Goal: Information Seeking & Learning: Learn about a topic

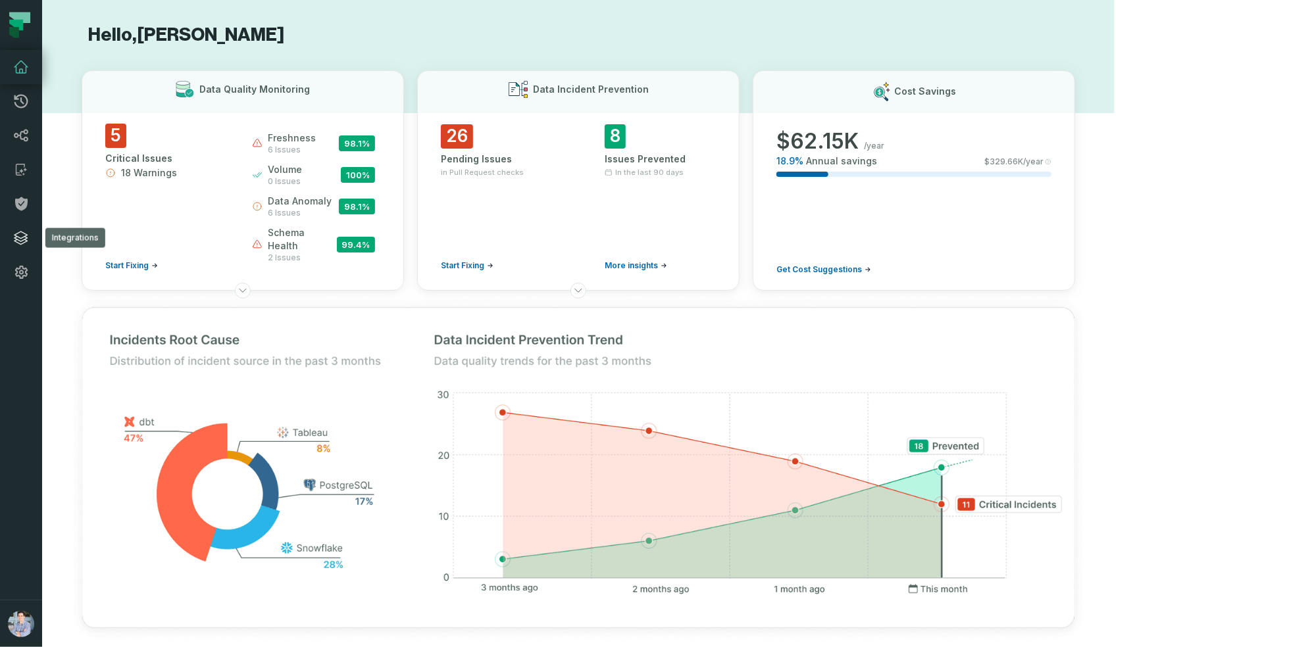
click at [22, 236] on icon at bounding box center [21, 238] width 16 height 16
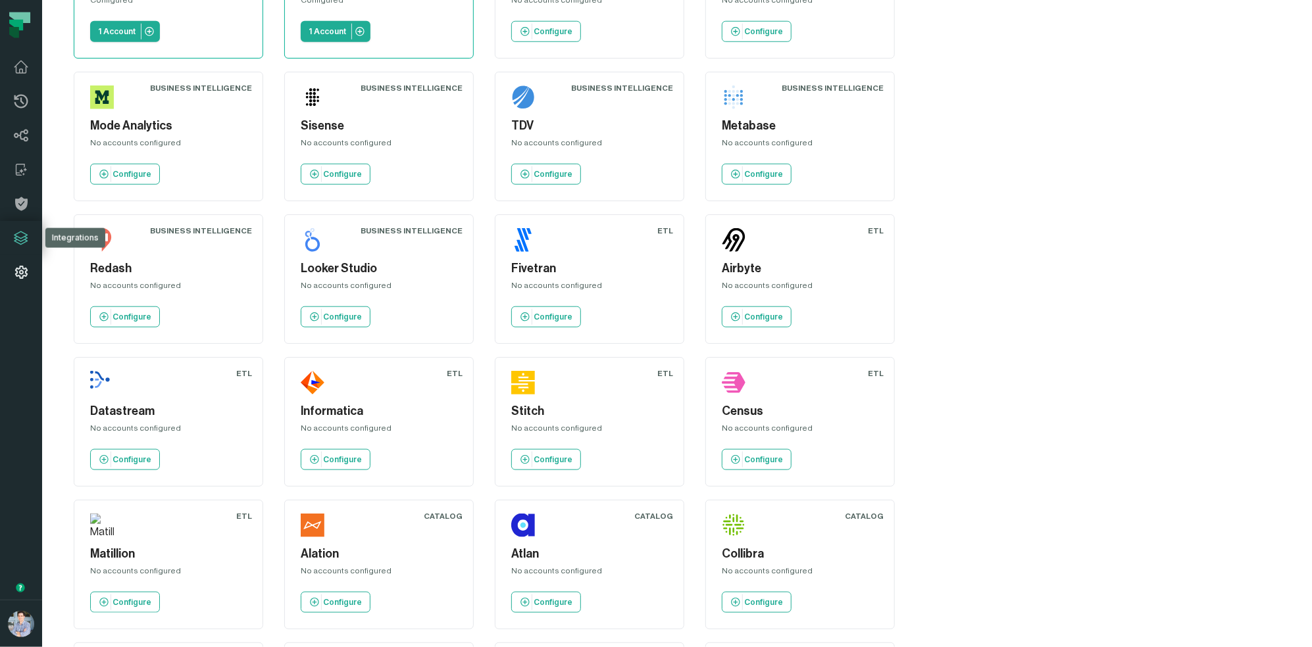
scroll to position [703, 0]
click at [25, 133] on icon at bounding box center [21, 136] width 14 height 12
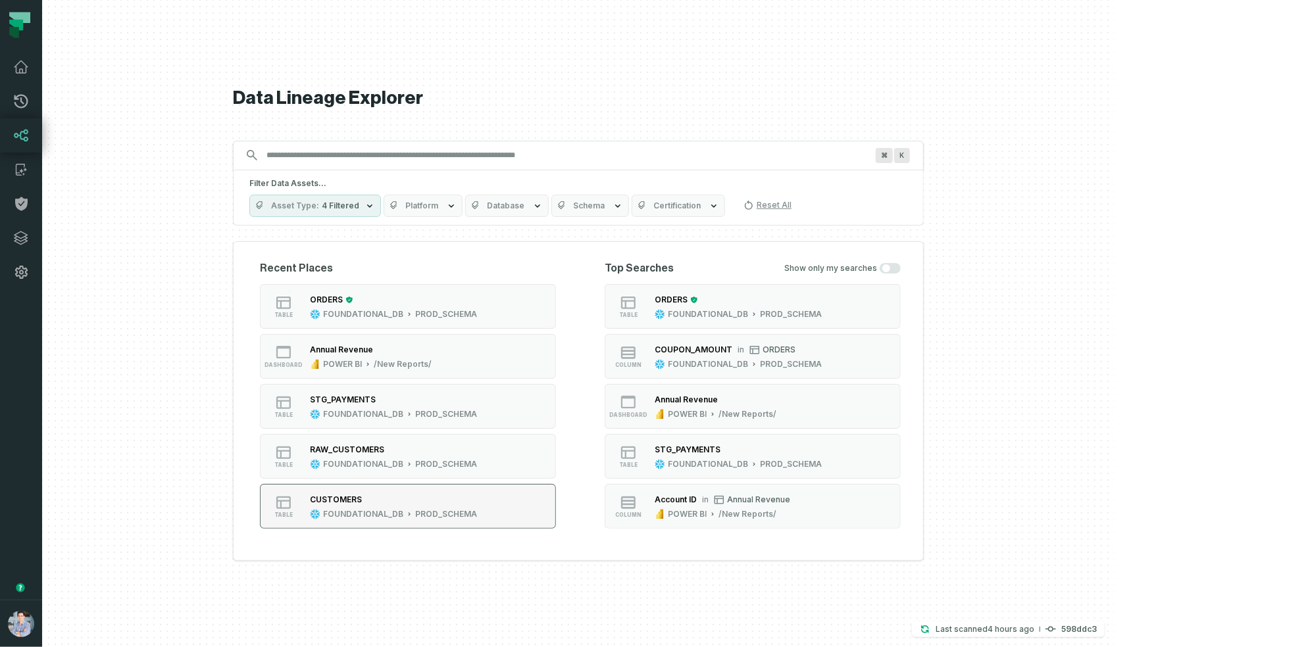
click at [362, 501] on div "CUSTOMERS" at bounding box center [336, 500] width 52 height 10
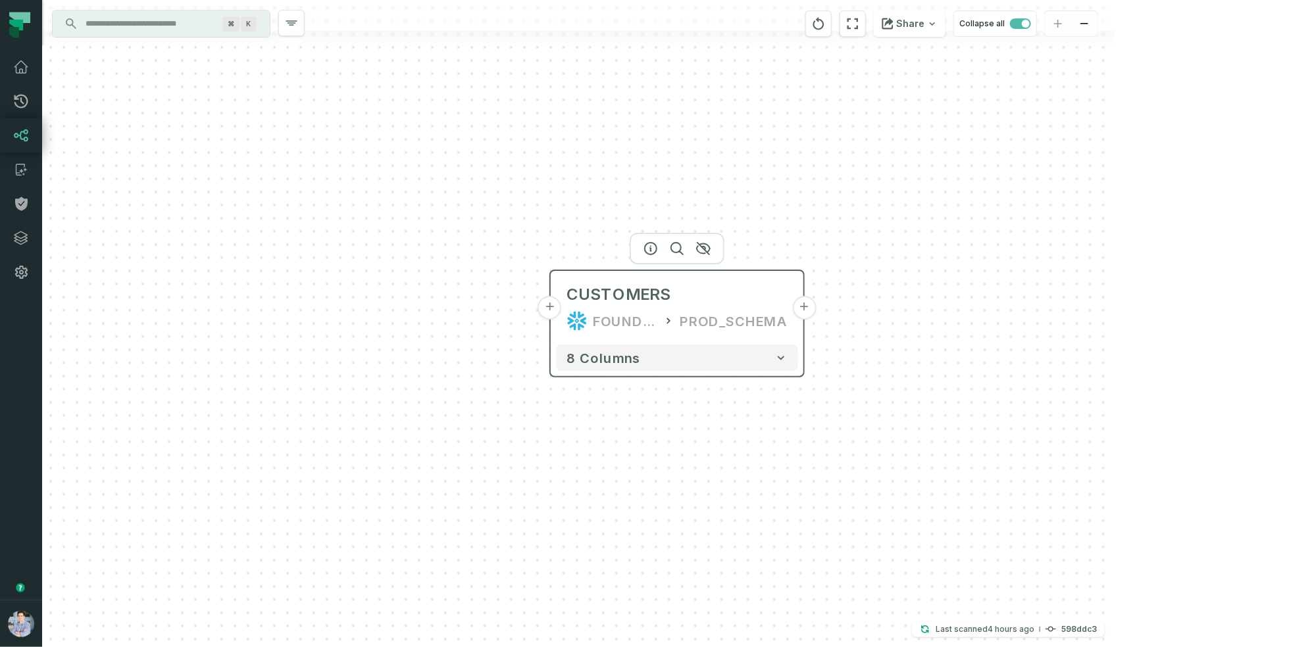
click at [549, 311] on button "+" at bounding box center [550, 308] width 24 height 24
click at [548, 304] on button "+" at bounding box center [548, 308] width 24 height 24
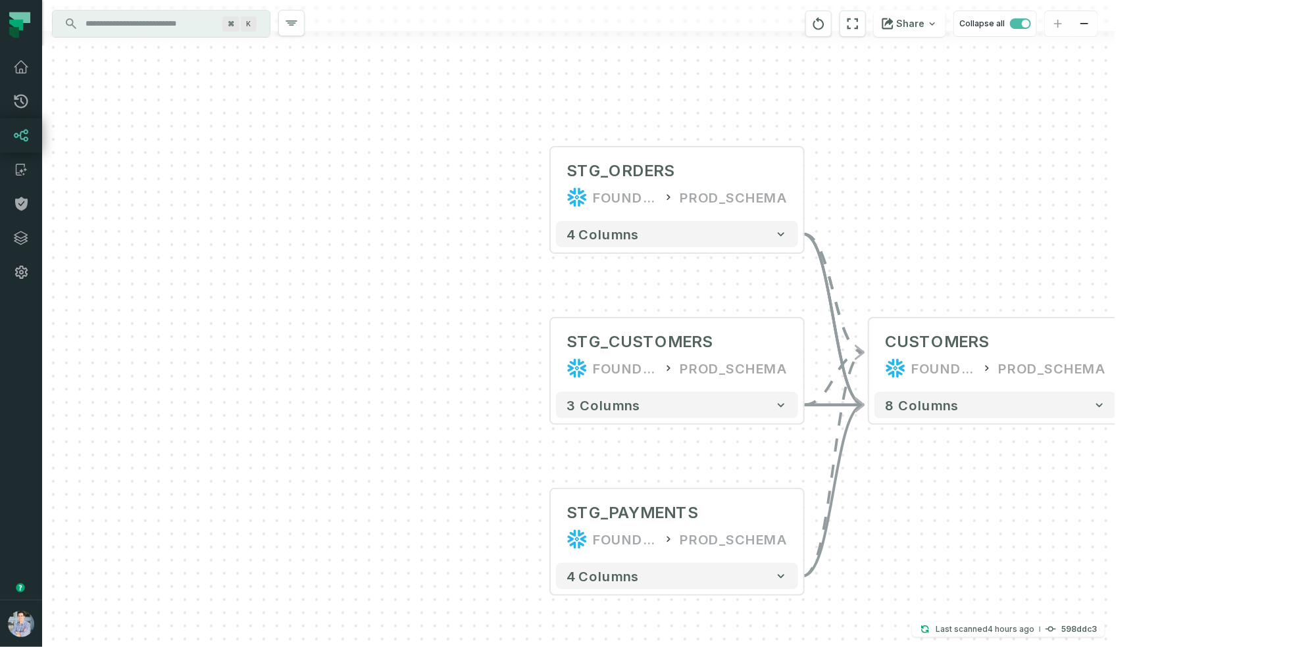
click at [1114, 360] on div "+ STG_ORDERS FOUNDATIONAL_DB PROD_SCHEMA + 4 columns + STG_CUSTOMERS FOUNDATION…" at bounding box center [578, 323] width 1072 height 647
click at [1124, 354] on button "+" at bounding box center [1122, 355] width 24 height 24
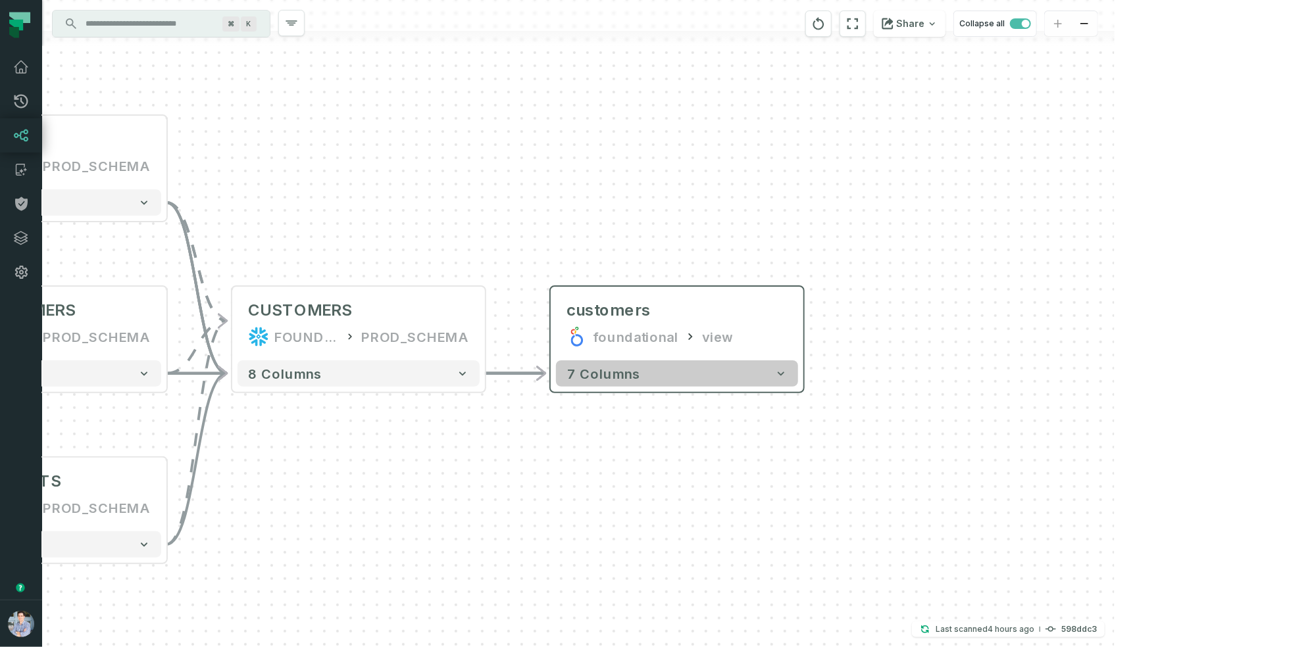
click at [785, 368] on icon "button" at bounding box center [780, 373] width 13 height 13
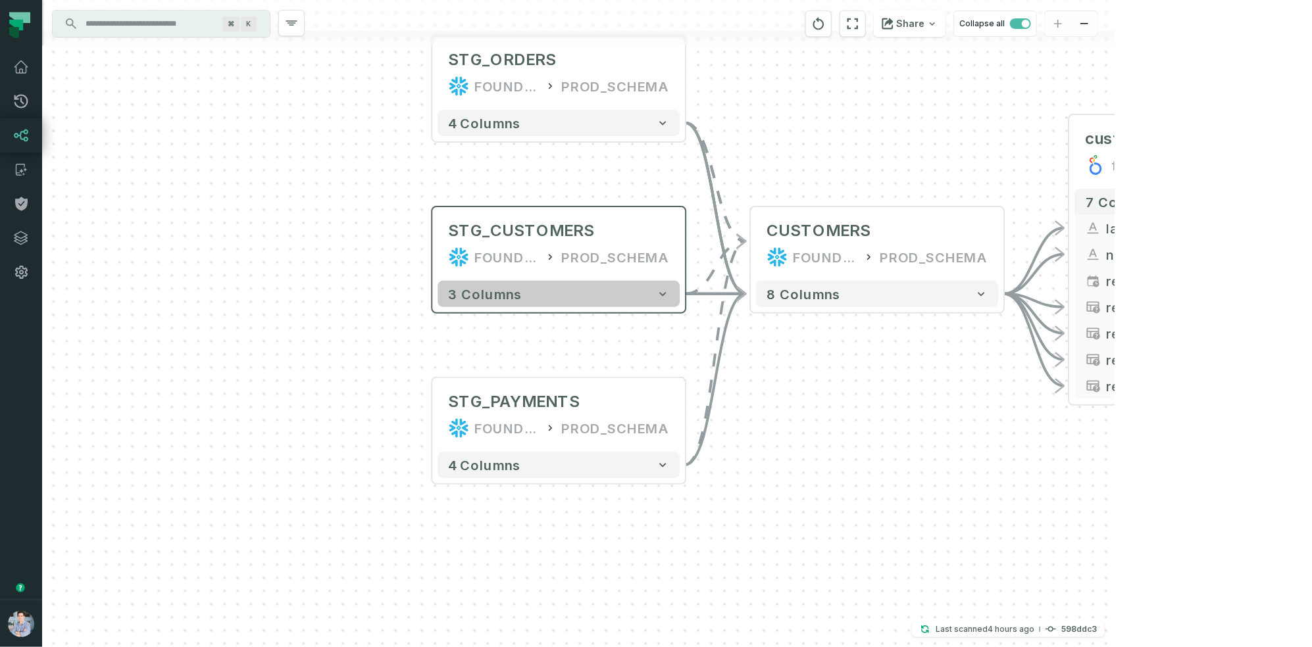
click at [468, 293] on span "3 columns" at bounding box center [485, 294] width 74 height 16
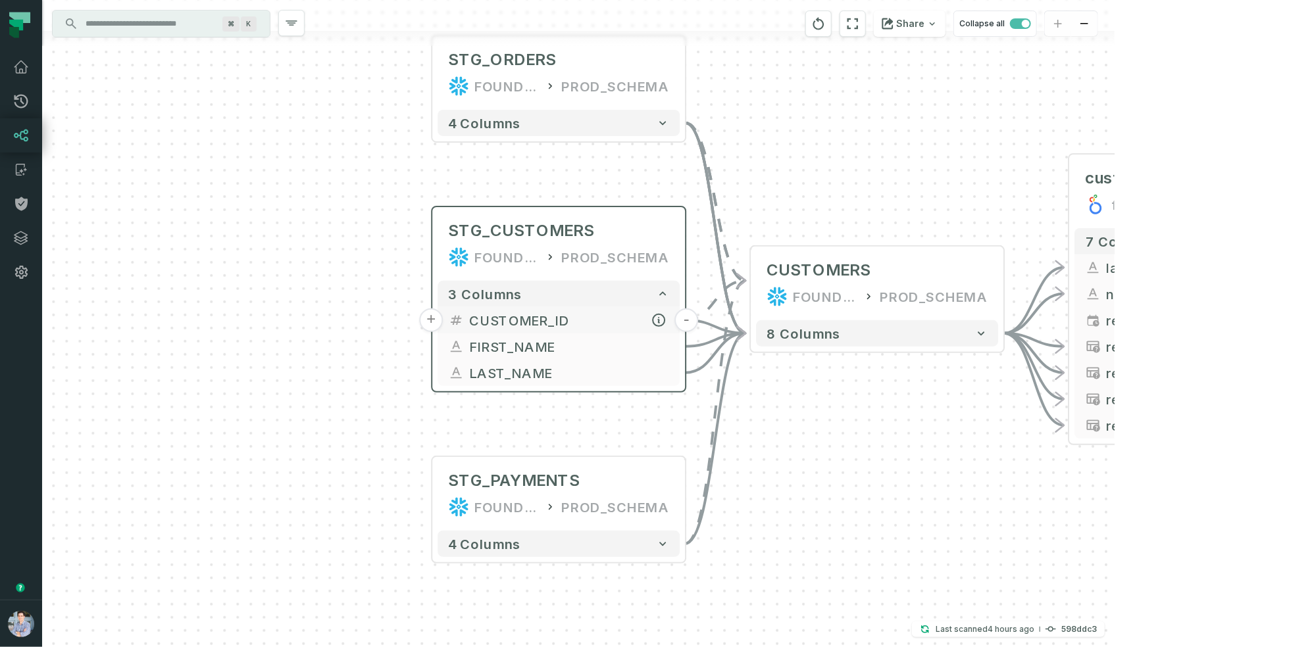
click at [436, 322] on button "+" at bounding box center [431, 321] width 24 height 24
click at [427, 314] on button "+" at bounding box center [430, 319] width 24 height 24
click at [430, 314] on button "+" at bounding box center [430, 319] width 24 height 24
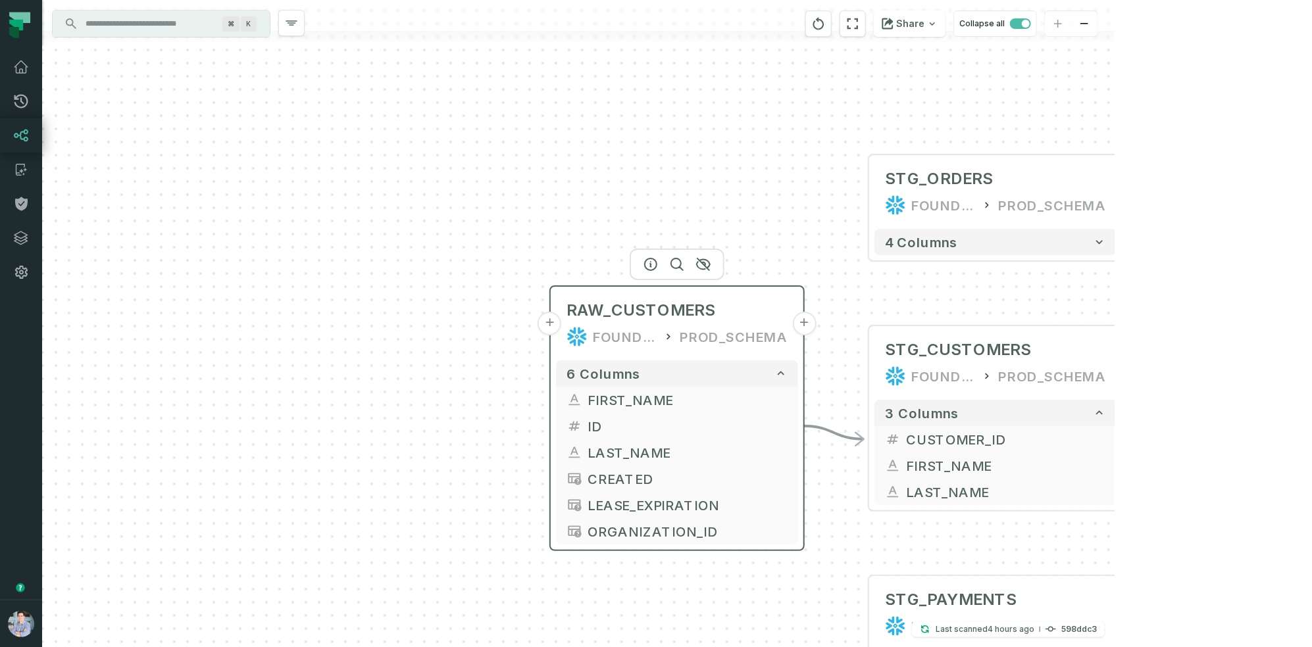
click at [557, 333] on button "+" at bounding box center [550, 324] width 24 height 24
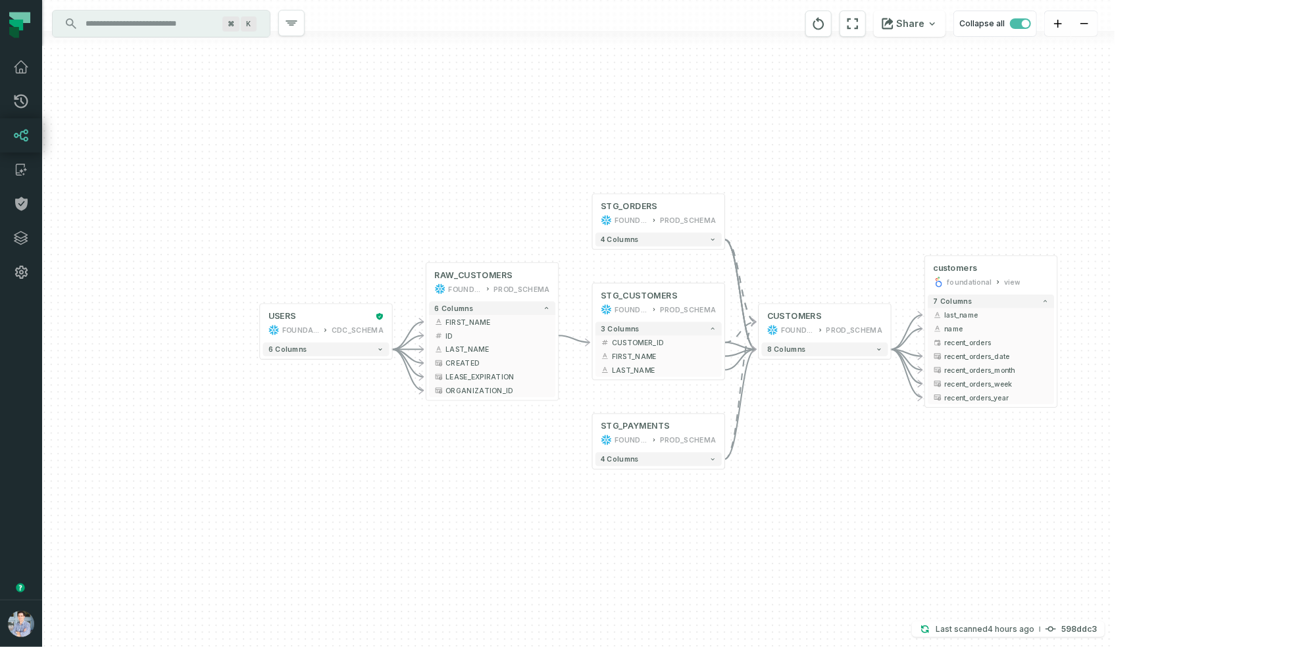
drag, startPoint x: 695, startPoint y: 395, endPoint x: 401, endPoint y: 391, distance: 293.5
click at [401, 391] on div "+ USERS FOUNDATIONAL_DB CDC_SCHEMA - 6 columns - RAW_CUSTOMERS FOUNDATIONAL_DB …" at bounding box center [578, 323] width 1072 height 647
click at [277, 338] on div "USERS FOUNDATIONAL_DB CDC_SCHEMA" at bounding box center [325, 323] width 126 height 33
click at [261, 324] on button "+" at bounding box center [260, 323] width 12 height 12
click at [261, 320] on button "+" at bounding box center [259, 322] width 12 height 12
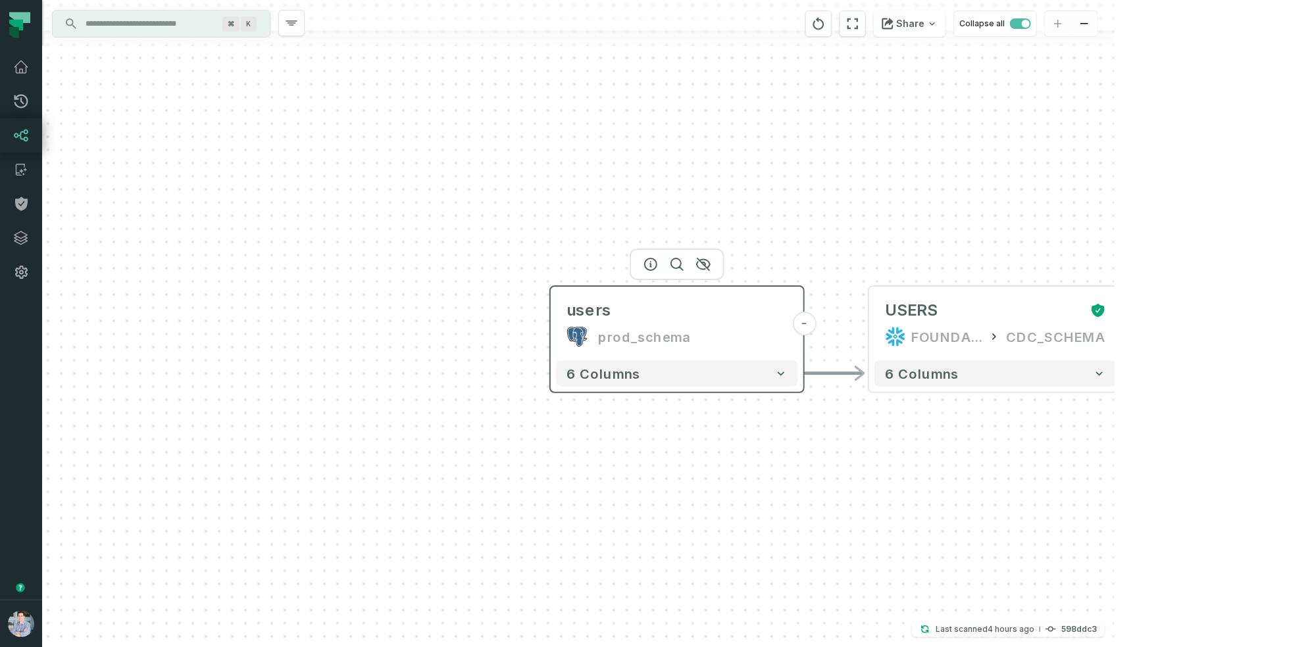
click at [589, 337] on div "prod_schema" at bounding box center [676, 336] width 221 height 21
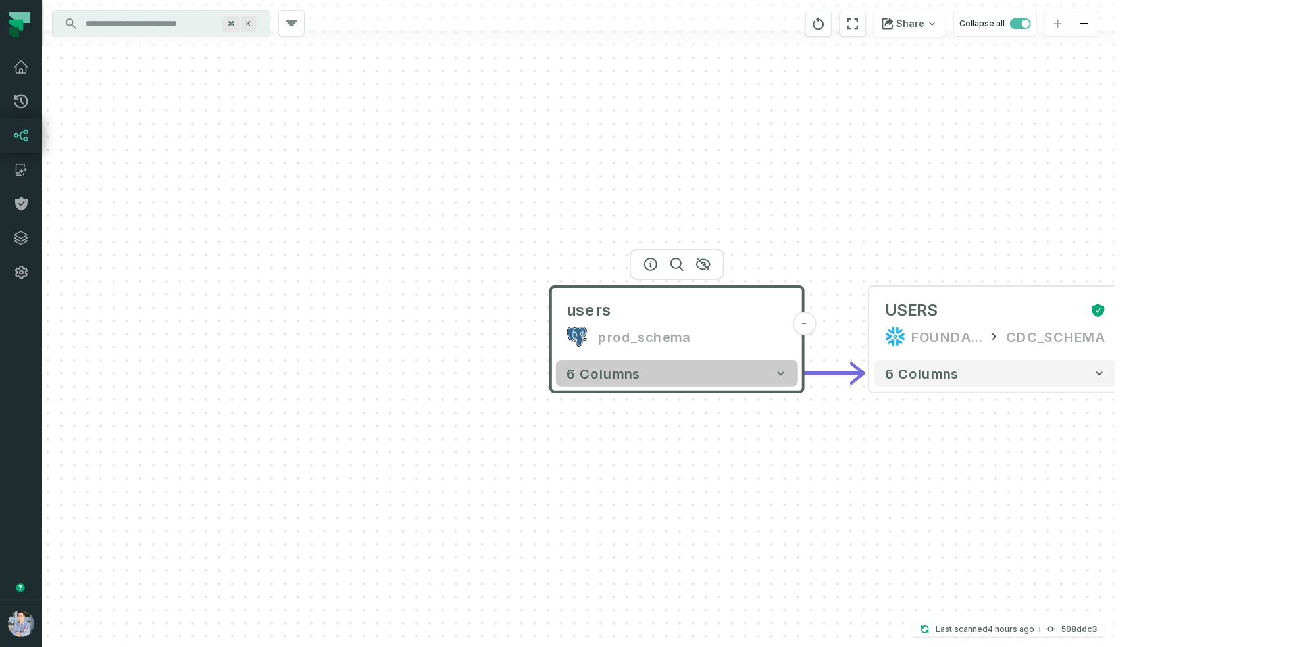
click at [589, 375] on span "6 columns" at bounding box center [603, 374] width 74 height 16
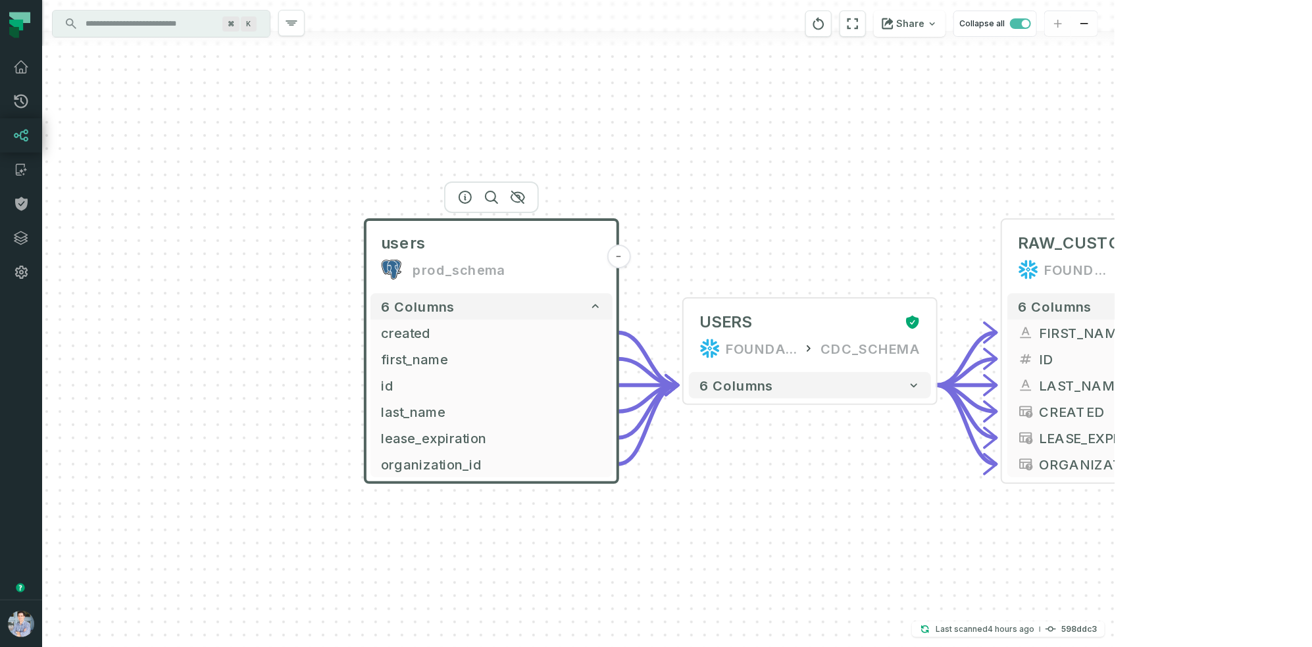
drag, startPoint x: 912, startPoint y: 253, endPoint x: 580, endPoint y: 151, distance: 346.9
click at [580, 151] on div "users prod_schema - 6 columns created - first_name - id - last_name - lease_exp…" at bounding box center [578, 323] width 1072 height 647
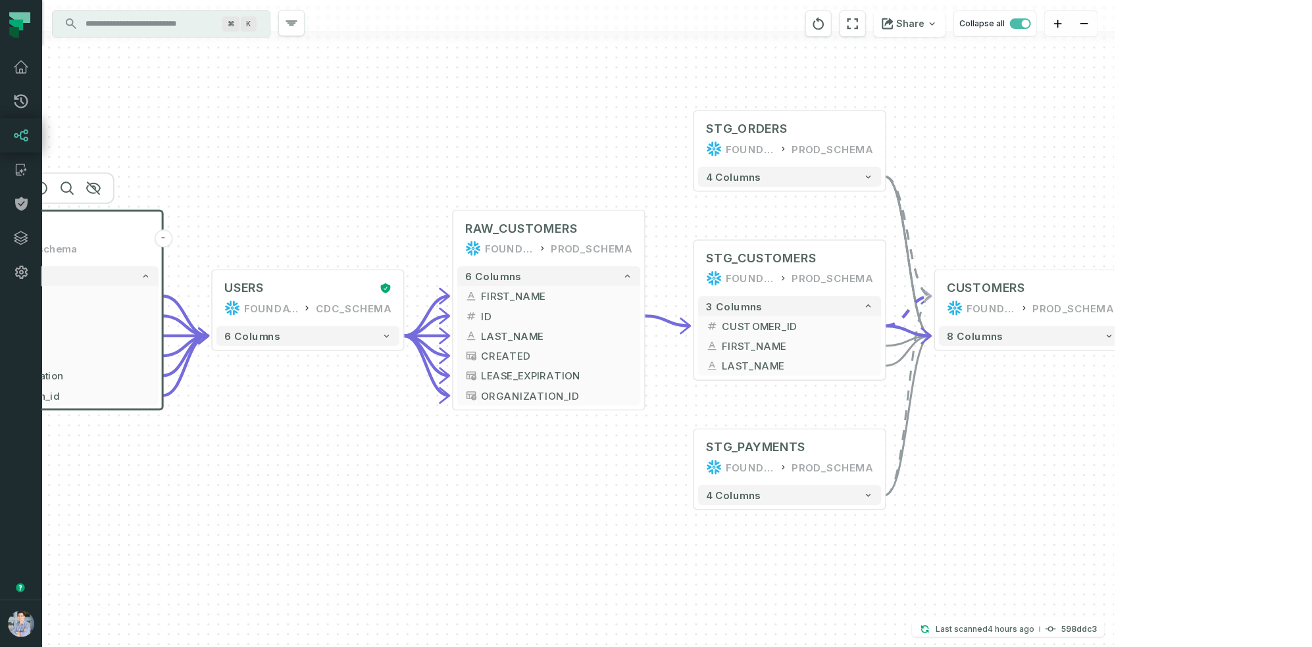
drag, startPoint x: 654, startPoint y: 157, endPoint x: 331, endPoint y: 191, distance: 324.8
click at [331, 191] on div "users prod_schema - 6 columns created - first_name - id - last_name - lease_exp…" at bounding box center [578, 323] width 1072 height 647
click at [1003, 247] on icon "button" at bounding box center [1004, 248] width 12 height 12
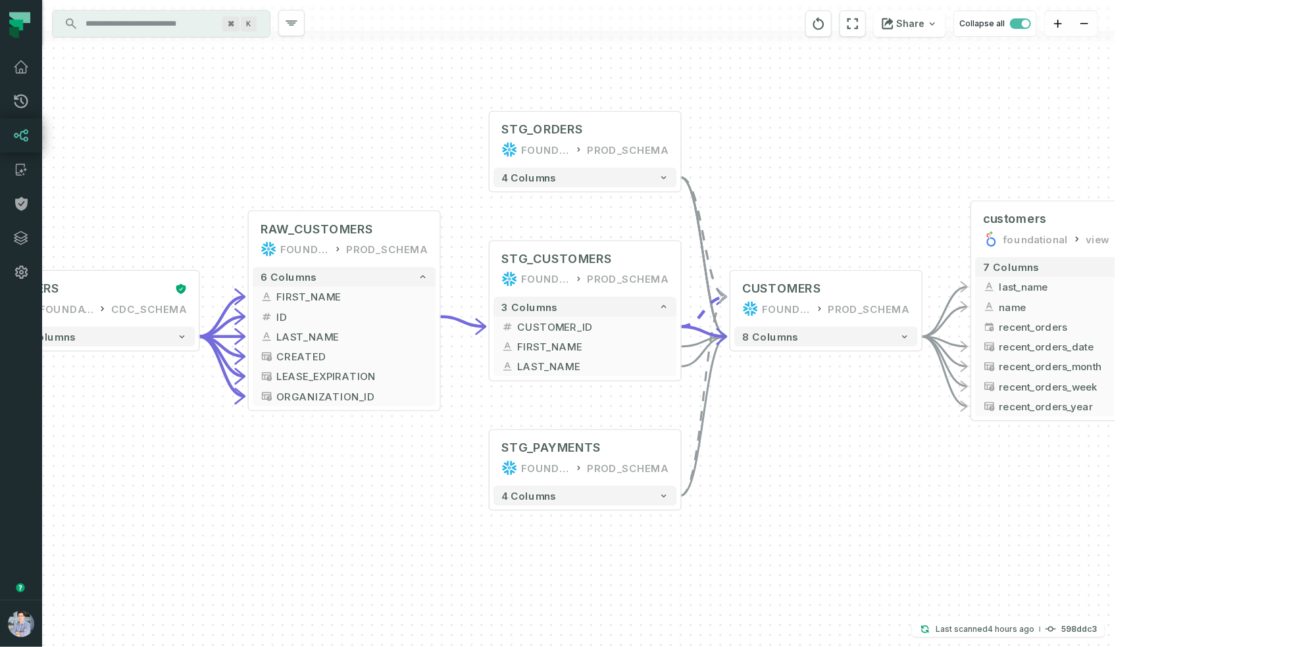
drag, startPoint x: 1032, startPoint y: 211, endPoint x: 800, endPoint y: 214, distance: 232.2
click at [799, 214] on div "users prod_schema - 6 columns created - first_name - id - last_name - lease_exp…" at bounding box center [578, 323] width 1072 height 647
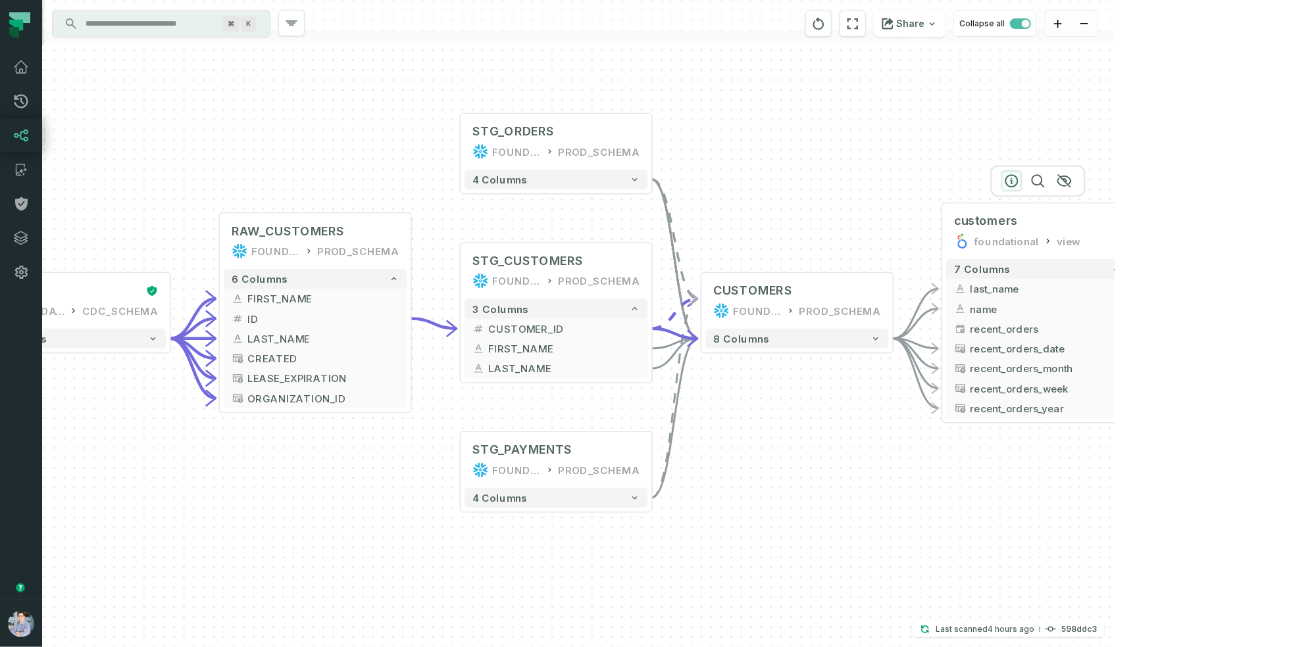
click at [1012, 178] on icon "button" at bounding box center [1012, 181] width 16 height 16
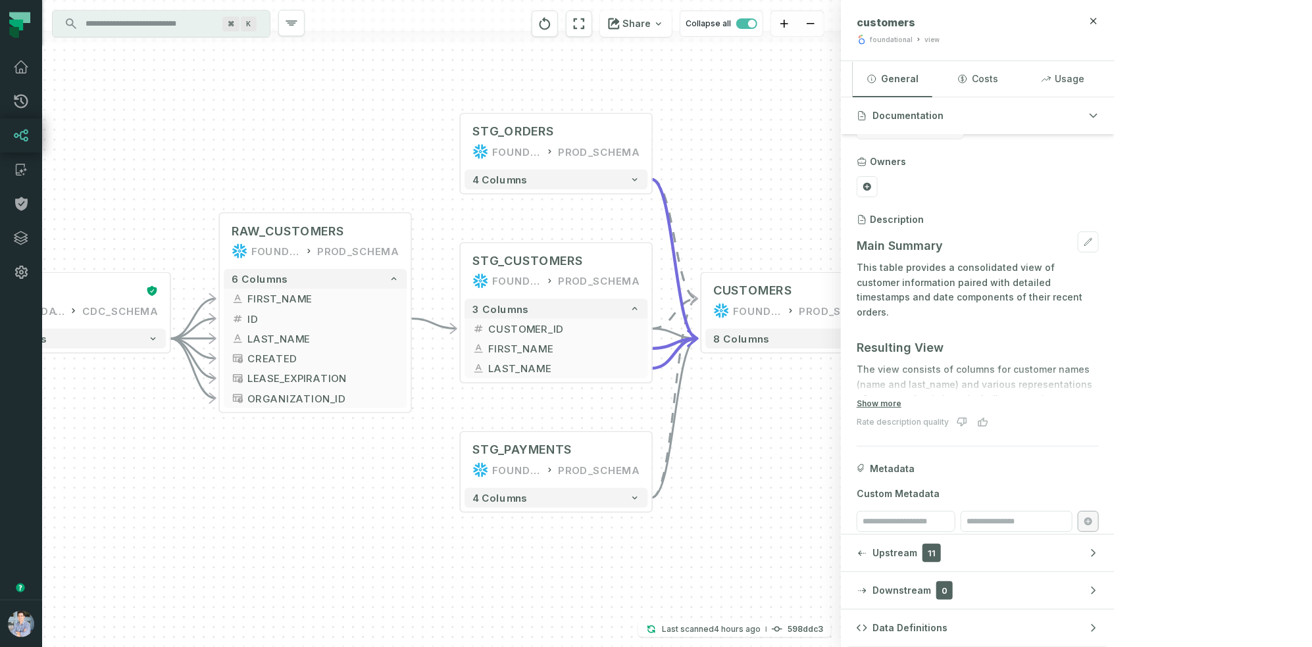
scroll to position [50, 0]
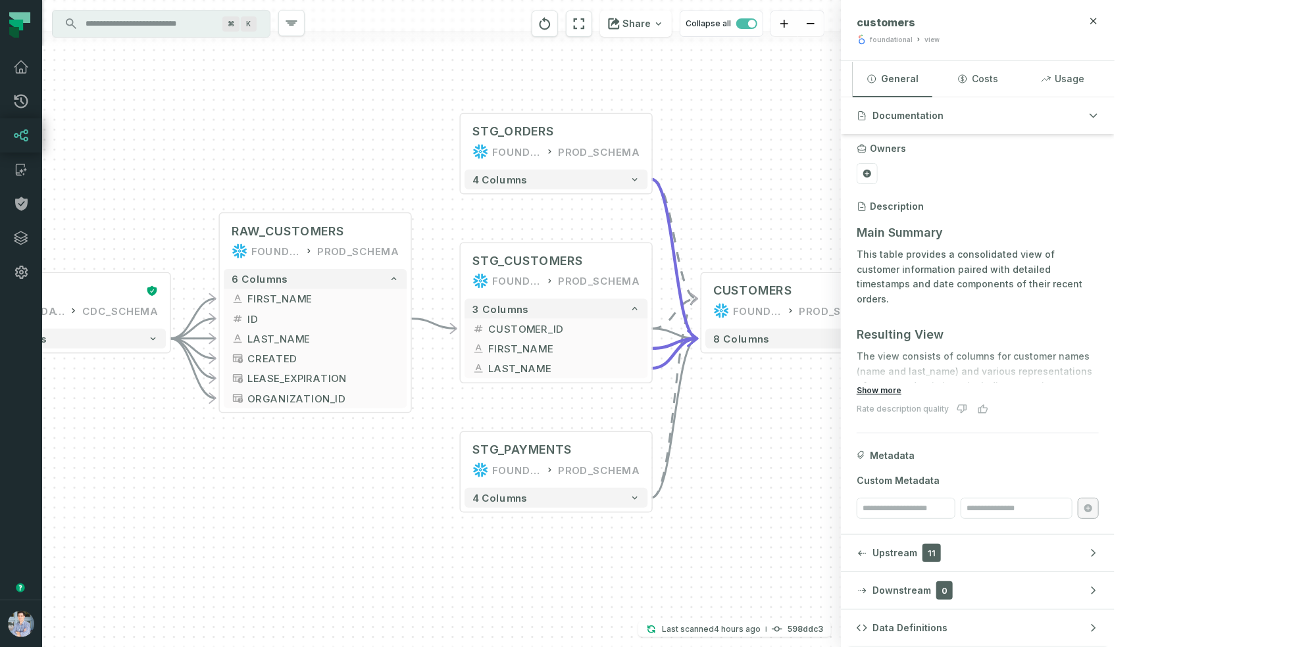
click at [901, 391] on button "Show more" at bounding box center [879, 391] width 45 height 11
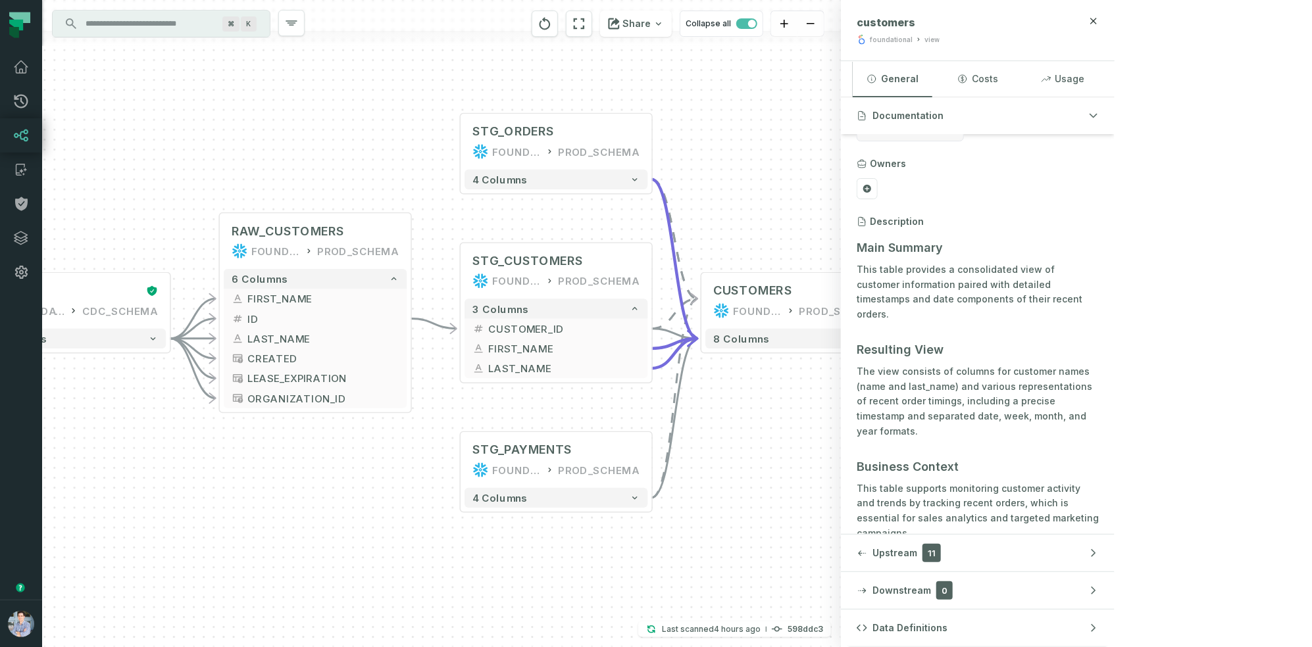
scroll to position [0, 0]
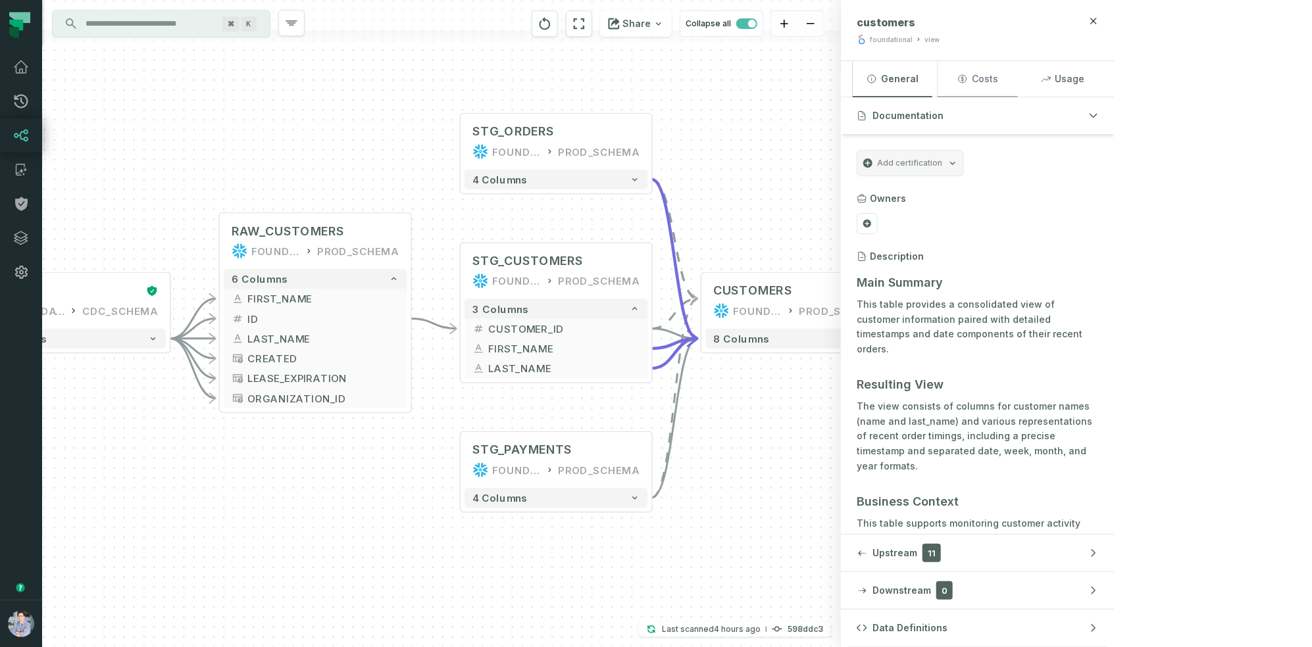
click at [1017, 82] on button "Costs" at bounding box center [977, 79] width 80 height 36
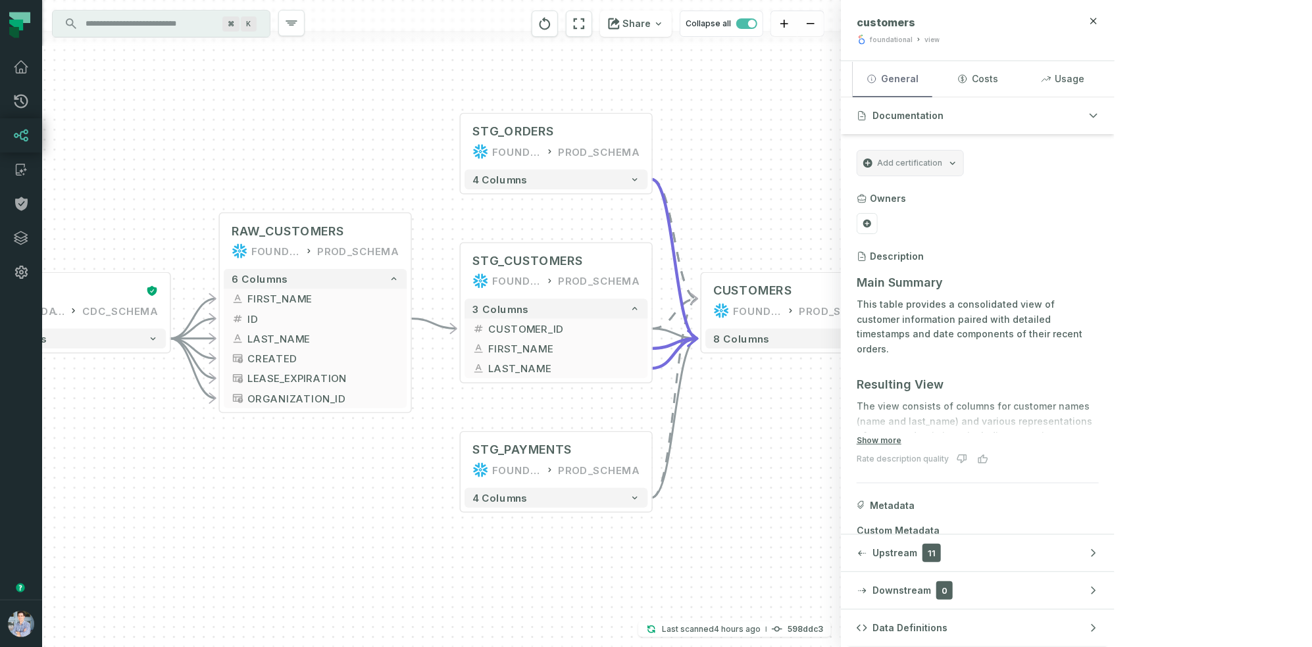
click at [932, 84] on button "General" at bounding box center [893, 79] width 80 height 36
click at [1103, 72] on button "Usage" at bounding box center [1063, 79] width 80 height 36
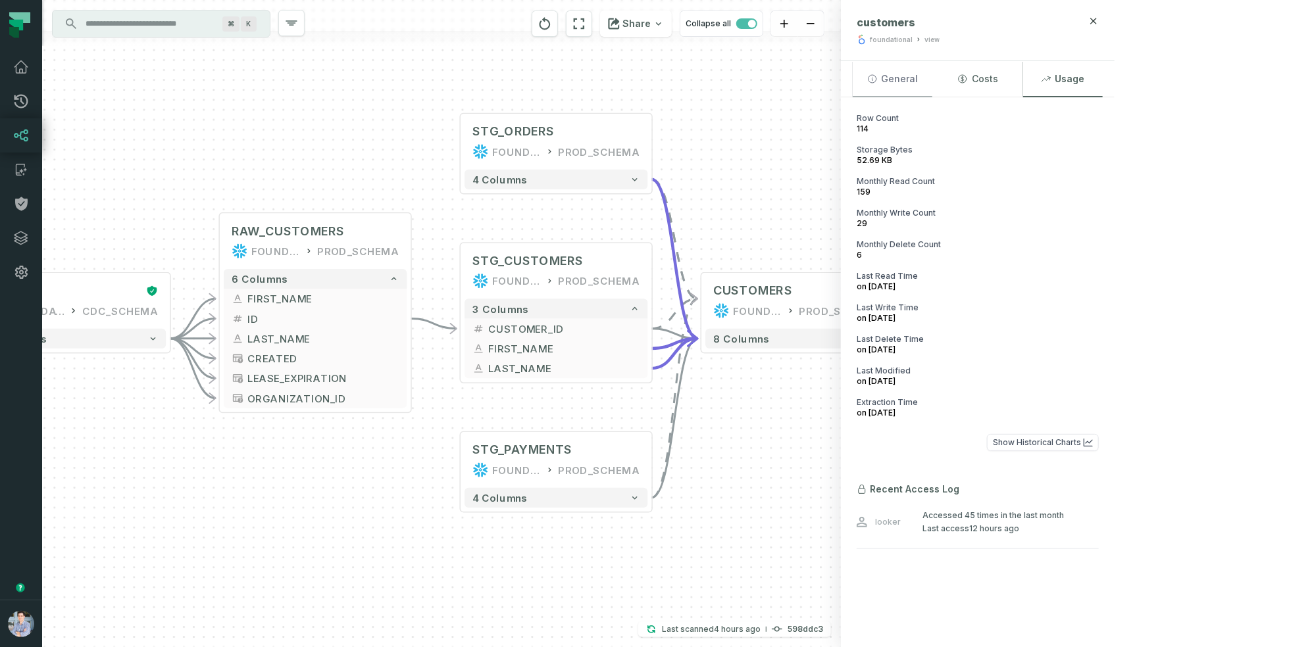
click at [932, 86] on button "General" at bounding box center [893, 79] width 80 height 36
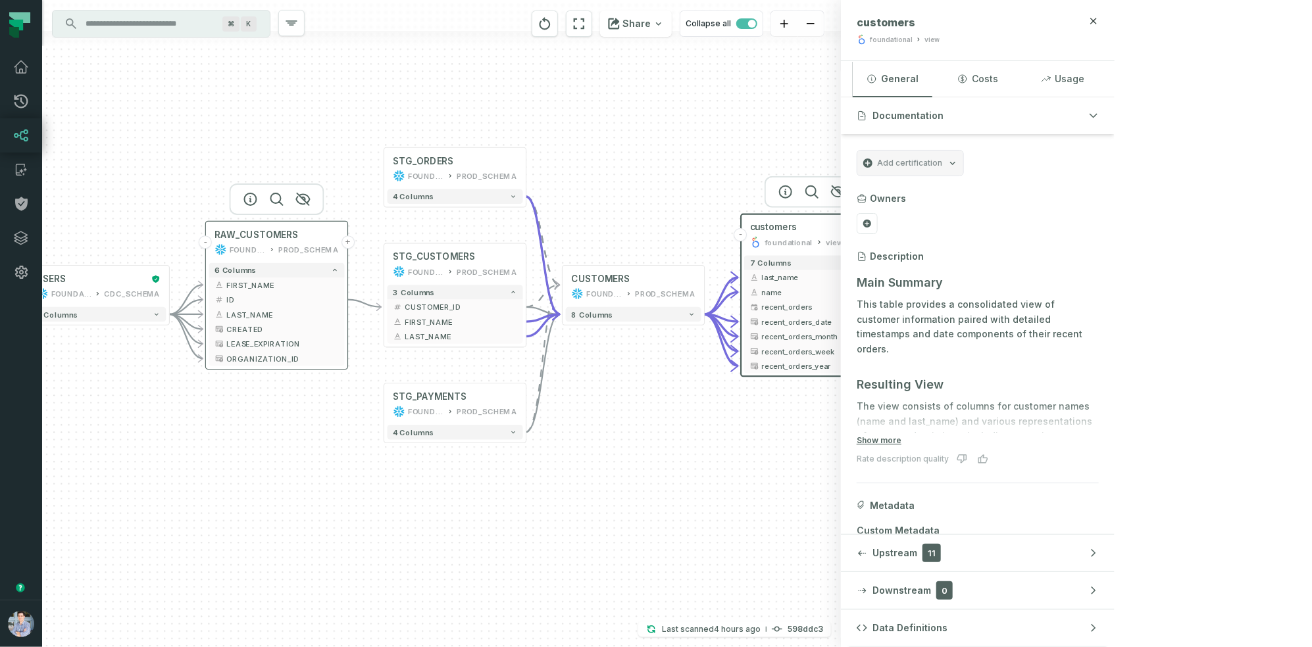
click at [274, 241] on div "RAW_CUSTOMERS FOUNDATIONAL_DB PROD_SCHEMA" at bounding box center [277, 242] width 136 height 36
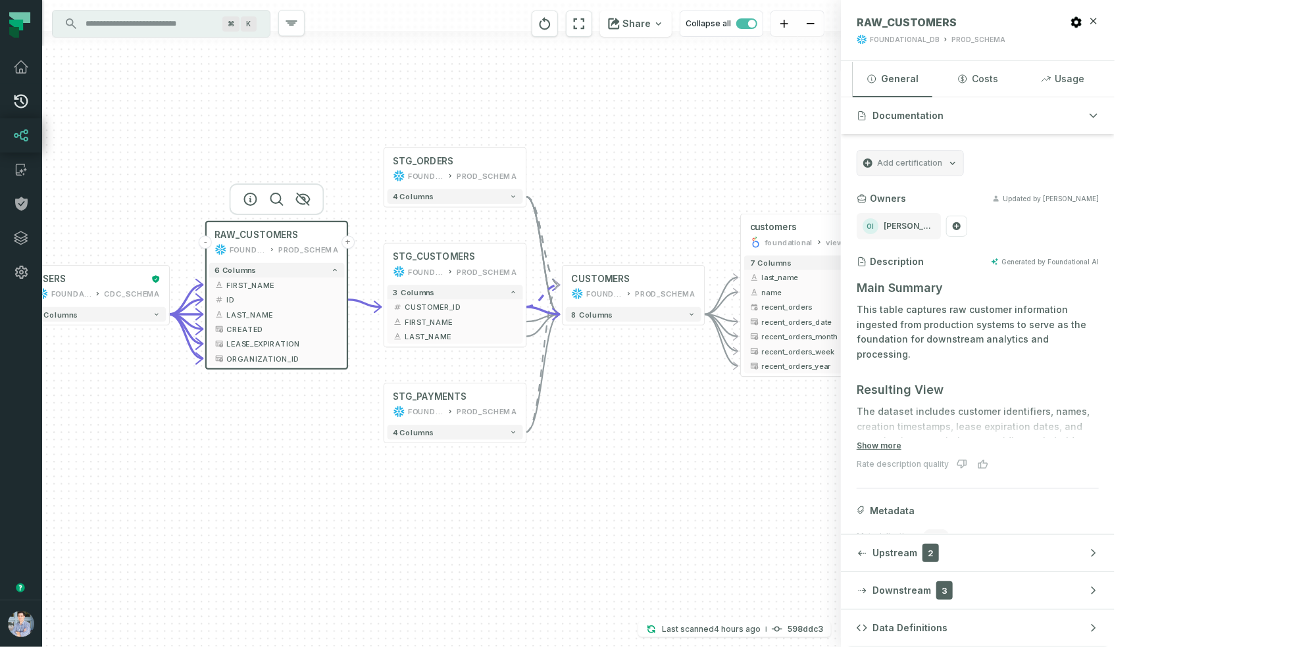
click at [28, 99] on link "Pull Requests" at bounding box center [21, 101] width 42 height 34
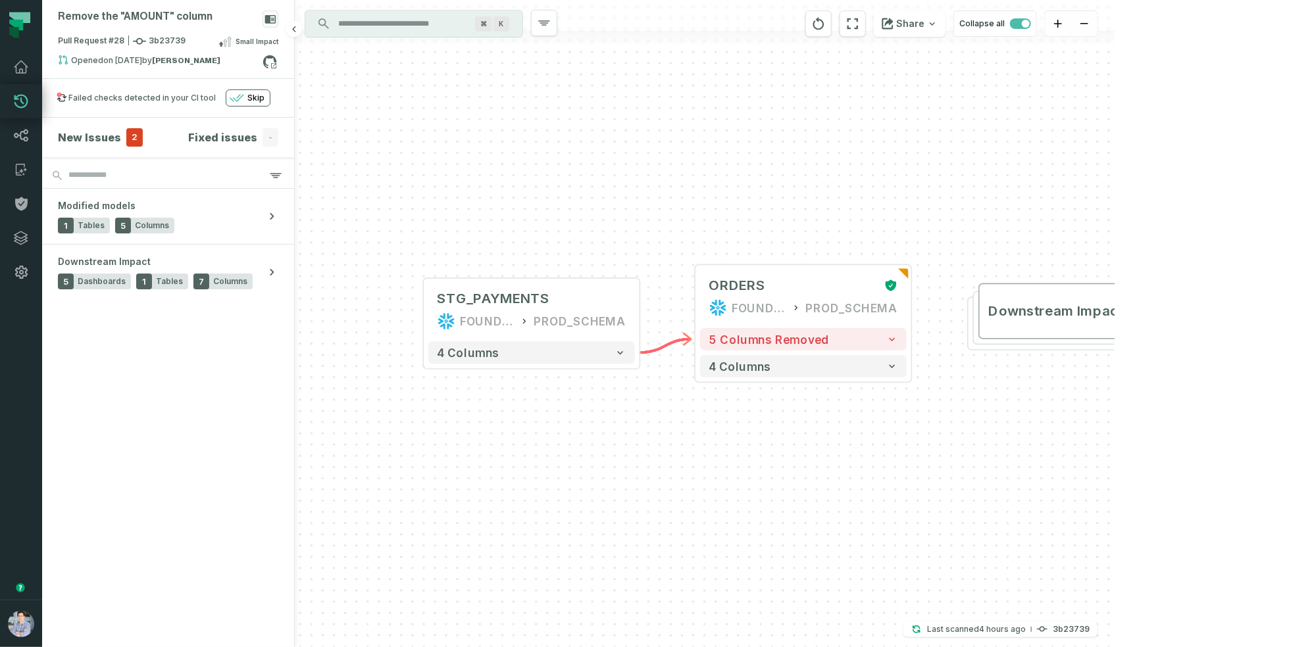
click at [88, 132] on h4 "New Issues" at bounding box center [89, 138] width 63 height 16
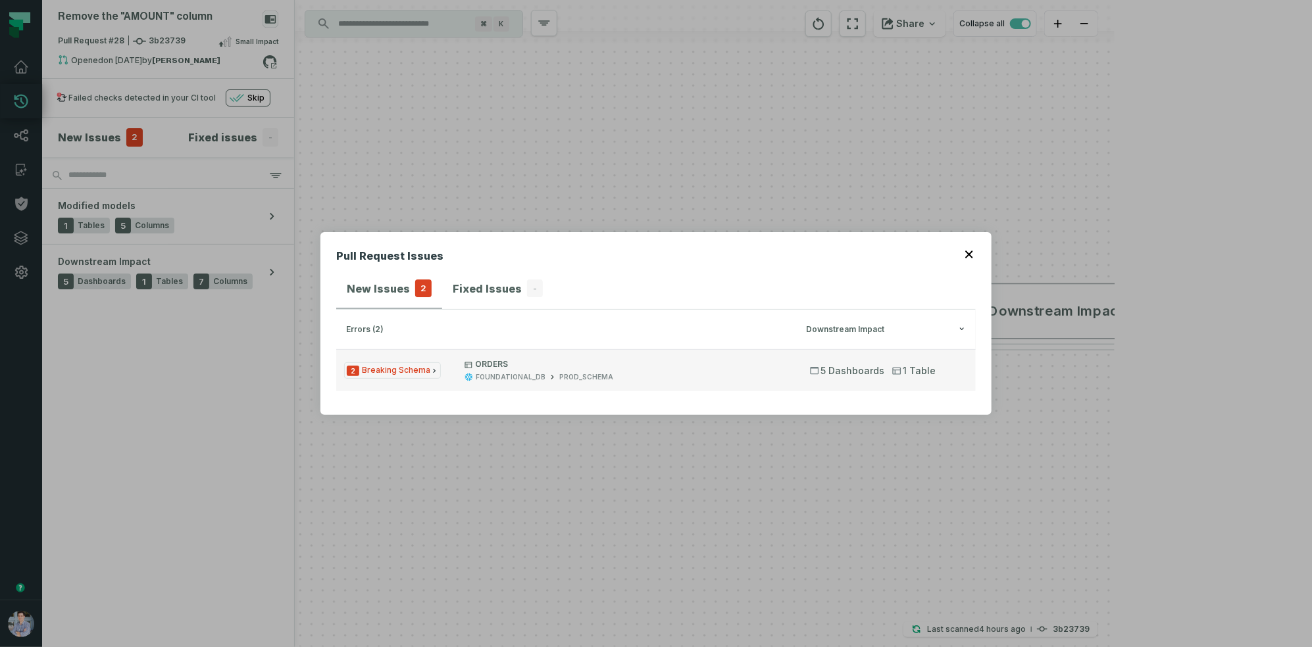
click at [409, 373] on span "2 Breaking Schema" at bounding box center [392, 370] width 97 height 16
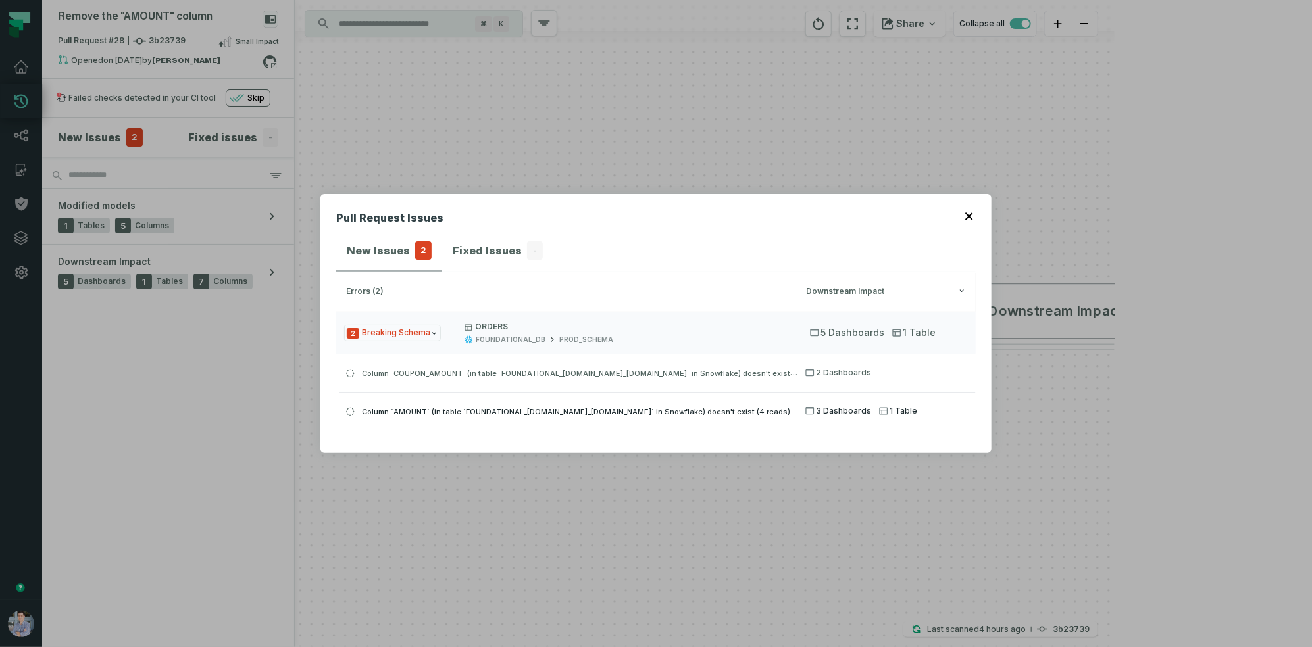
click at [397, 407] on span "Column `AMOUNT` (in table `FOUNDATIONAL_DB.PROD_SCHEMA.ORDERS` in Snowflake) do…" at bounding box center [576, 411] width 428 height 9
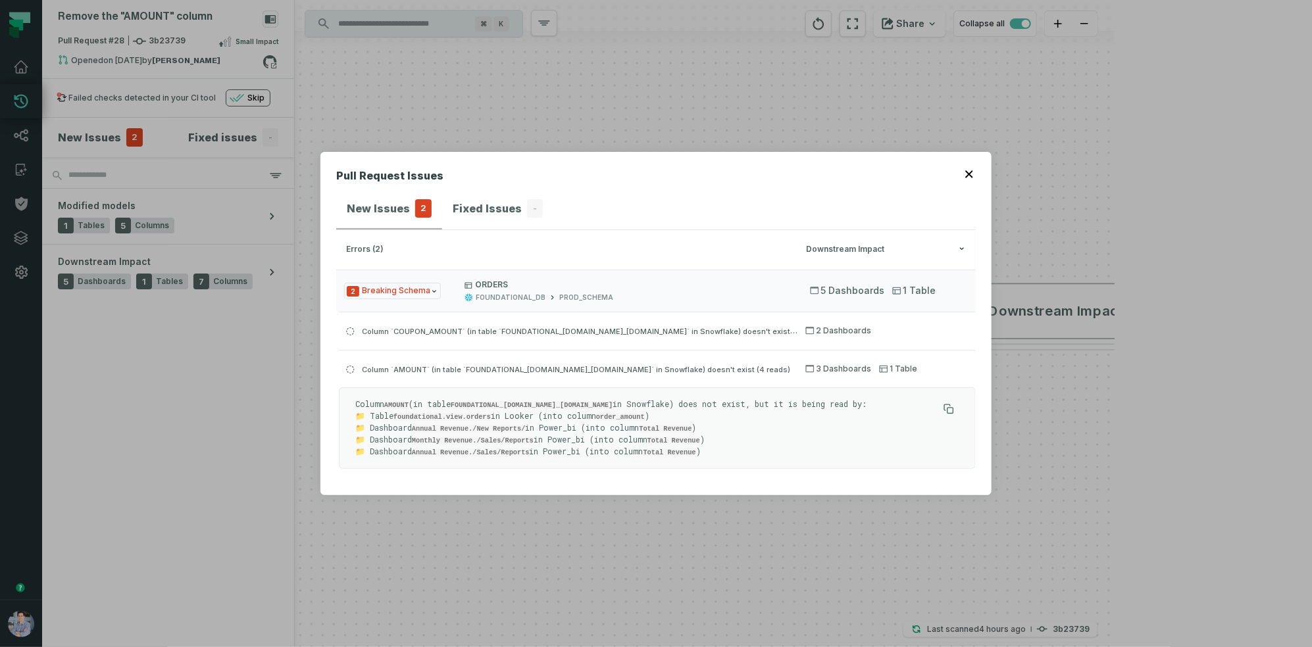
click at [856, 418] on p "Column AMOUNT (in table FOUNDATIONAL_DB.PROD_SCHEMA.ORDERS in Snowflake) does n…" at bounding box center [646, 428] width 583 height 59
click at [820, 438] on p "Column AMOUNT (in table FOUNDATIONAL_DB.PROD_SCHEMA.ORDERS in Snowflake) does n…" at bounding box center [646, 428] width 583 height 59
click at [882, 353] on button "Column `AMOUNT` (in table `FOUNDATIONAL_DB.PROD_SCHEMA.ORDERS` in Snowflake) do…" at bounding box center [657, 368] width 637 height 37
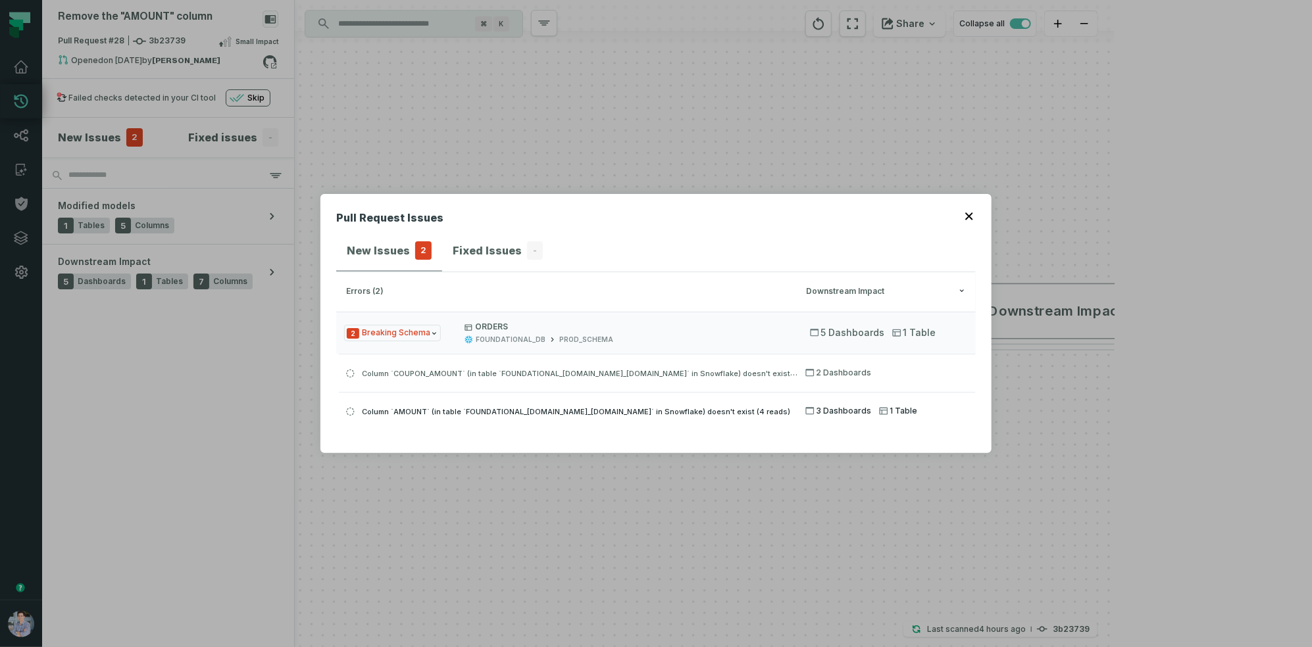
click at [882, 411] on icon "button" at bounding box center [883, 411] width 9 height 9
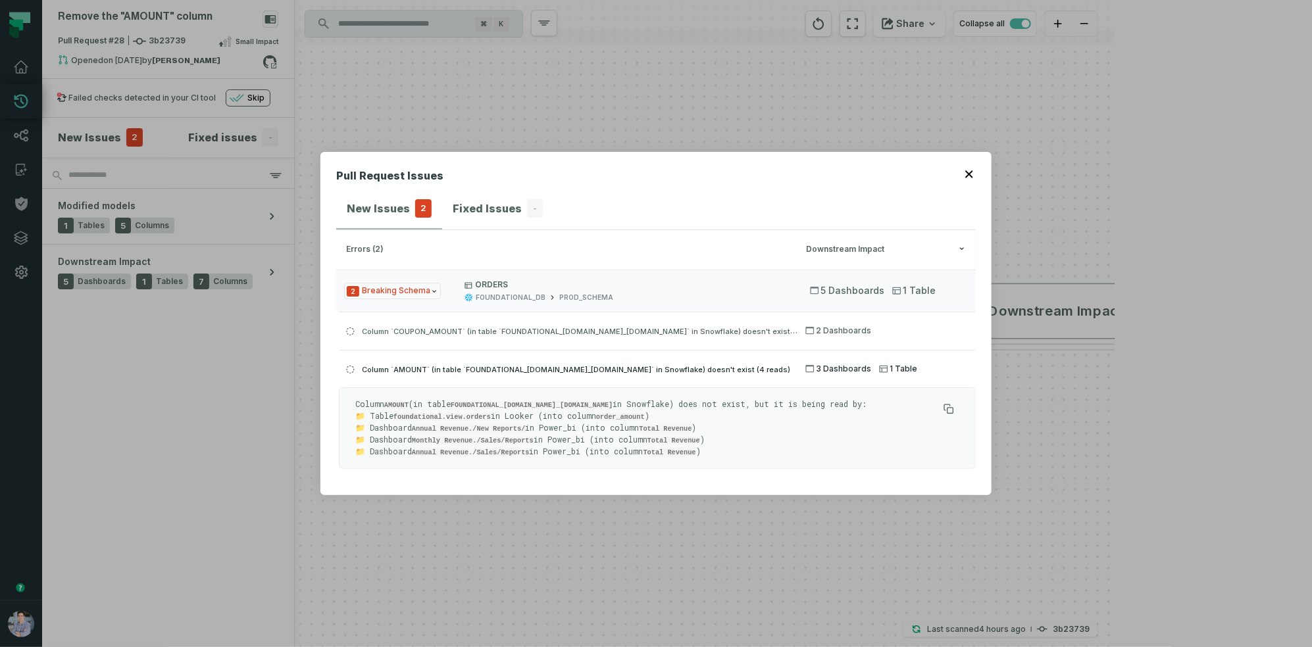
click at [810, 366] on icon "button" at bounding box center [810, 368] width 9 height 7
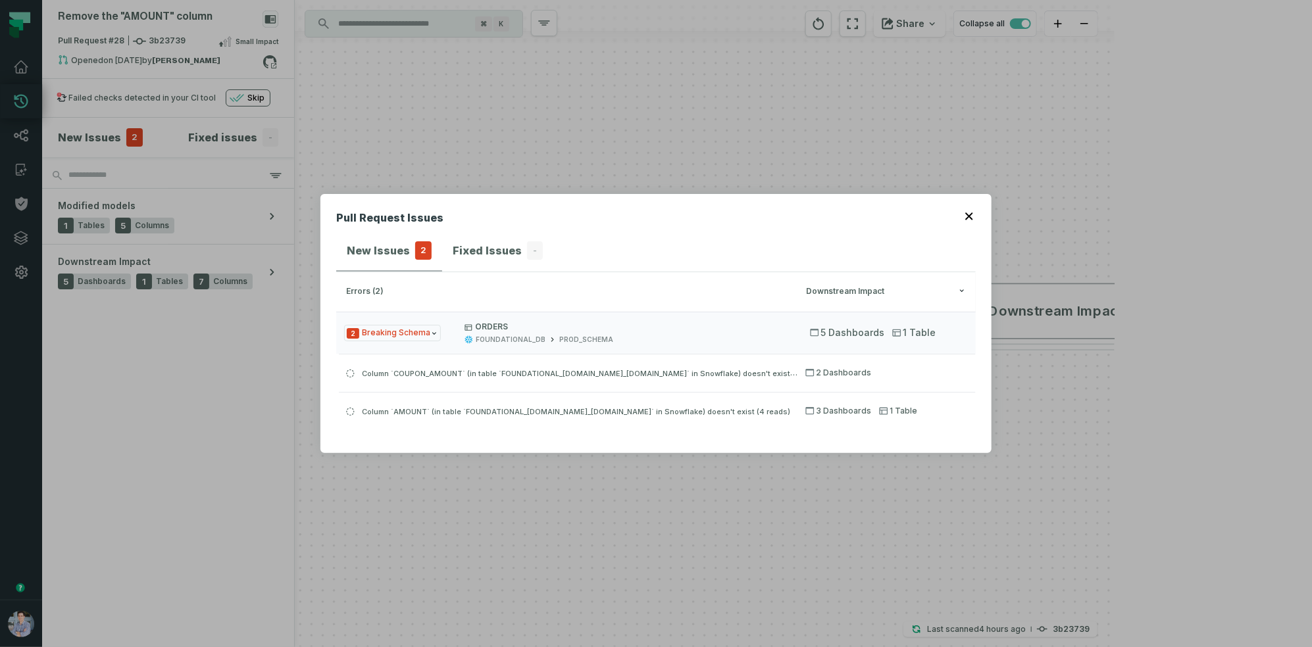
click at [974, 216] on button "button" at bounding box center [970, 215] width 11 height 11
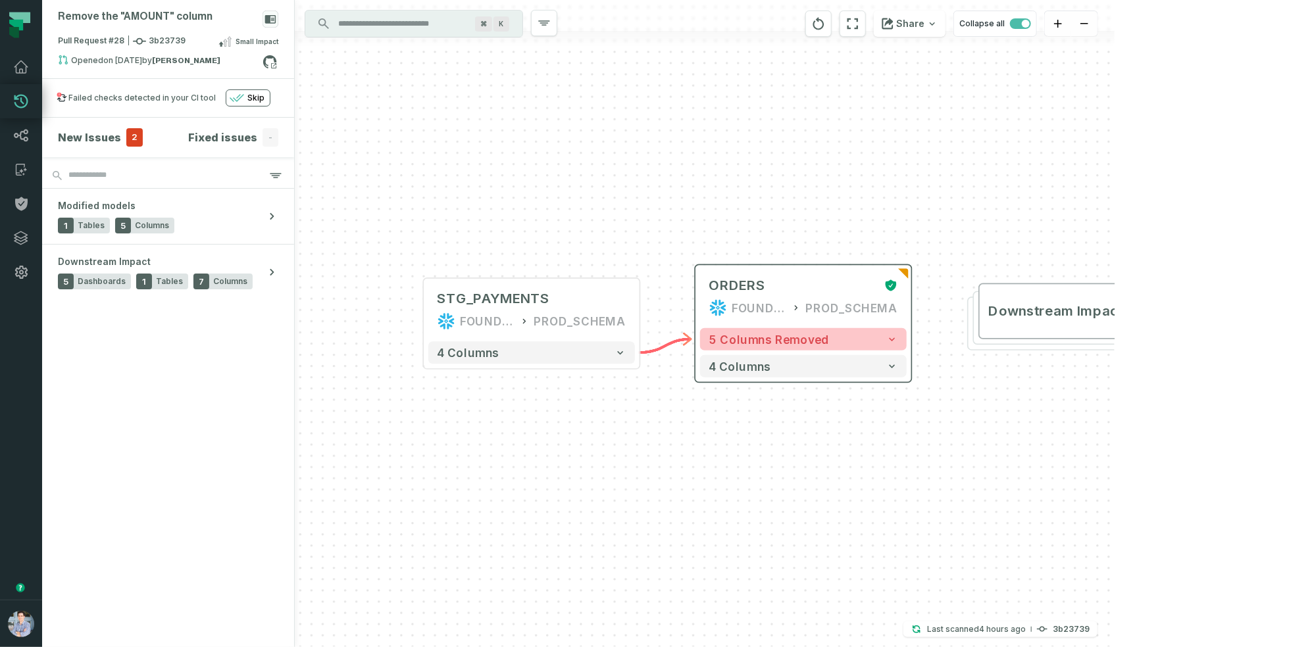
click at [840, 334] on button "5 columns removed" at bounding box center [803, 339] width 207 height 22
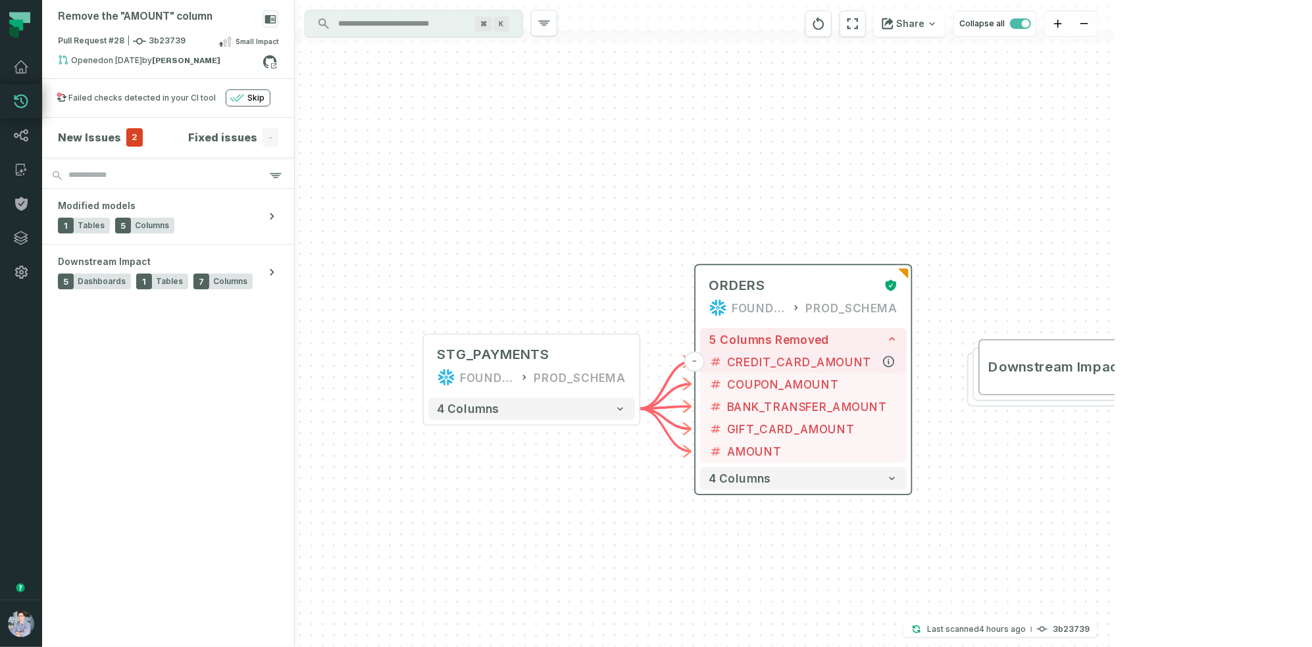
click at [781, 354] on span "CREDIT_CARD_AMOUNT" at bounding box center [812, 361] width 170 height 17
click at [885, 356] on icon "button" at bounding box center [888, 361] width 13 height 13
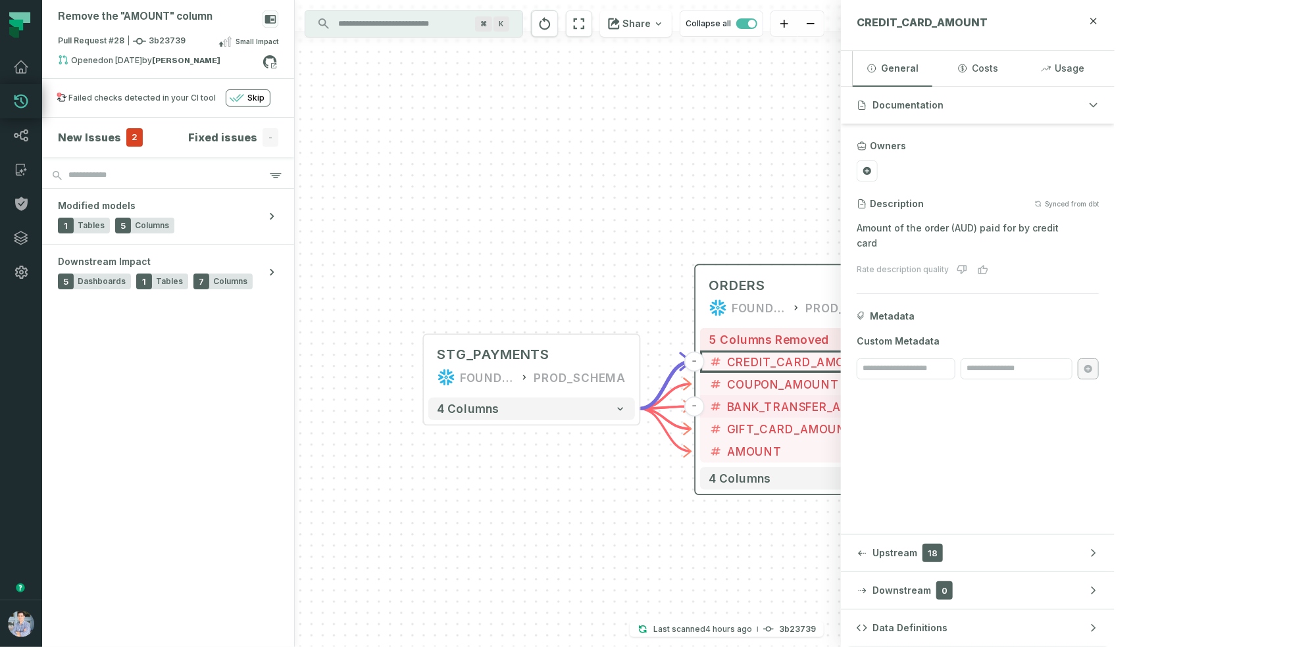
click at [812, 405] on span "BANK_TRANSFER_AMOUNT" at bounding box center [812, 406] width 170 height 17
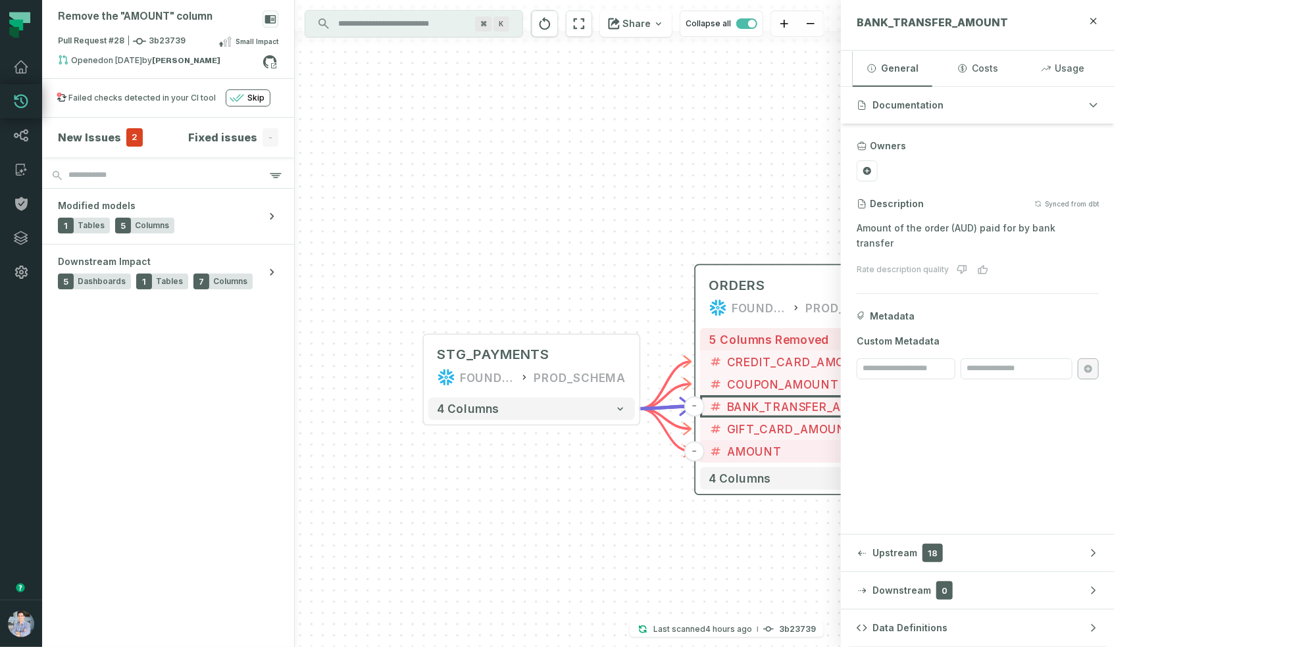
click at [768, 451] on span "AMOUNT" at bounding box center [812, 451] width 170 height 17
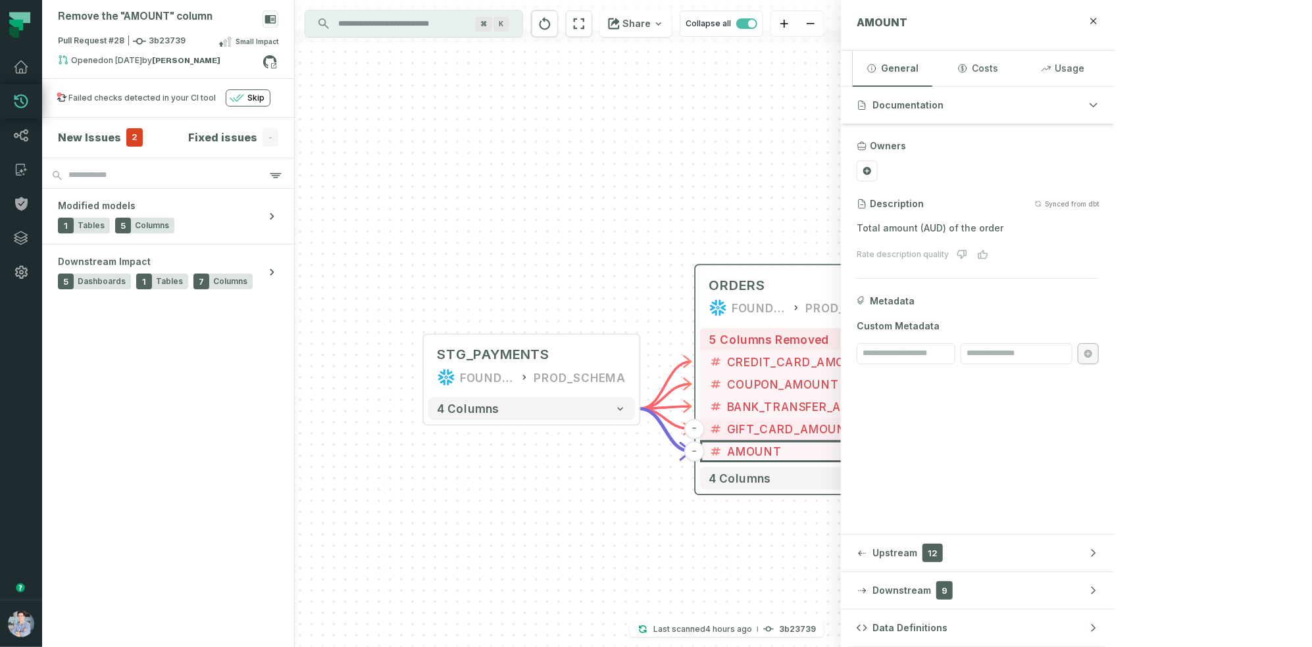
click at [765, 424] on span "GIFT_CARD_AMOUNT" at bounding box center [812, 429] width 170 height 17
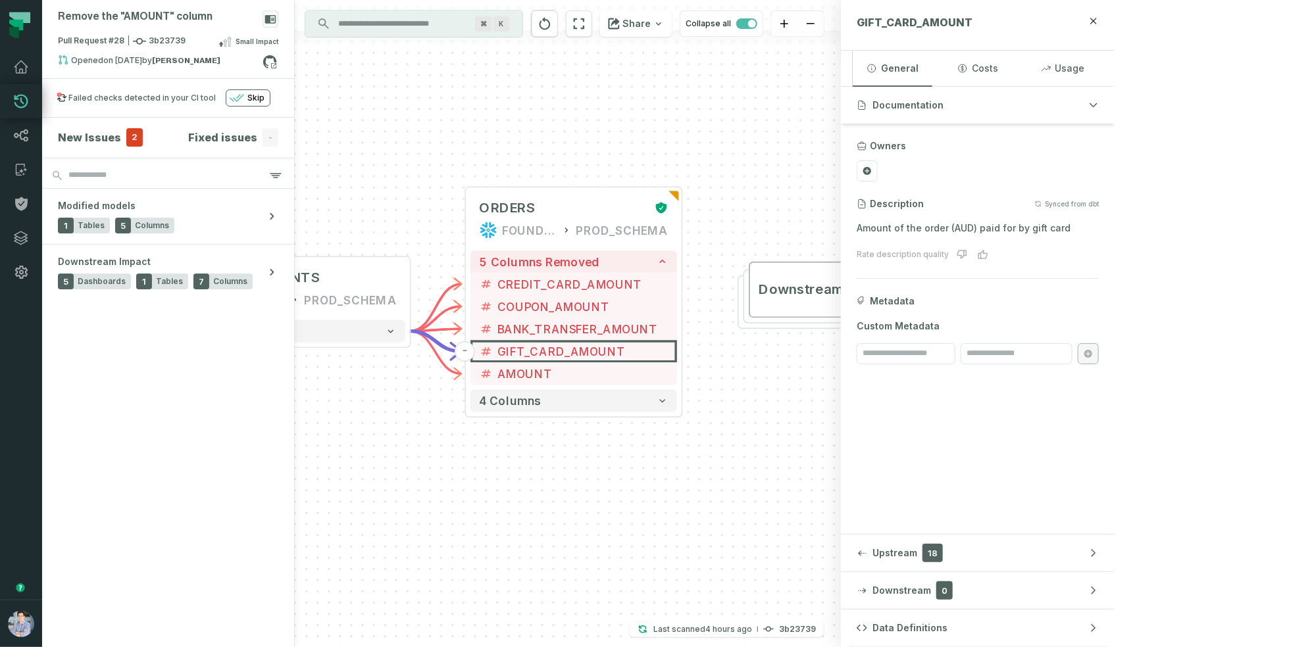
drag, startPoint x: 935, startPoint y: 344, endPoint x: 705, endPoint y: 268, distance: 242.0
click at [705, 268] on div "+ ORDERS FOUNDATIONAL_DB PROD_SCHEMA + 5 columns removed - CREDIT_CARD_AMOUNT -…" at bounding box center [568, 323] width 546 height 647
click at [803, 278] on button "Downstream Impact 6" at bounding box center [857, 290] width 216 height 56
click at [922, 291] on icon "button" at bounding box center [925, 290] width 18 height 18
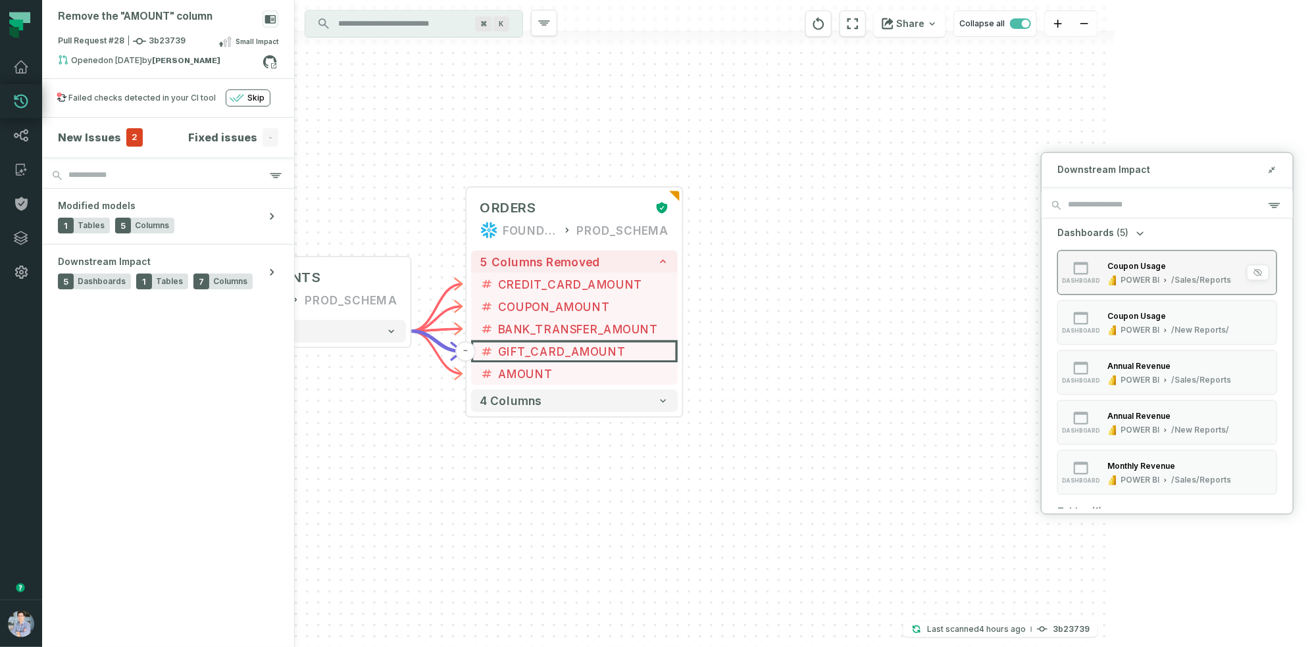
click at [1143, 283] on div "POWER BI" at bounding box center [1139, 280] width 39 height 11
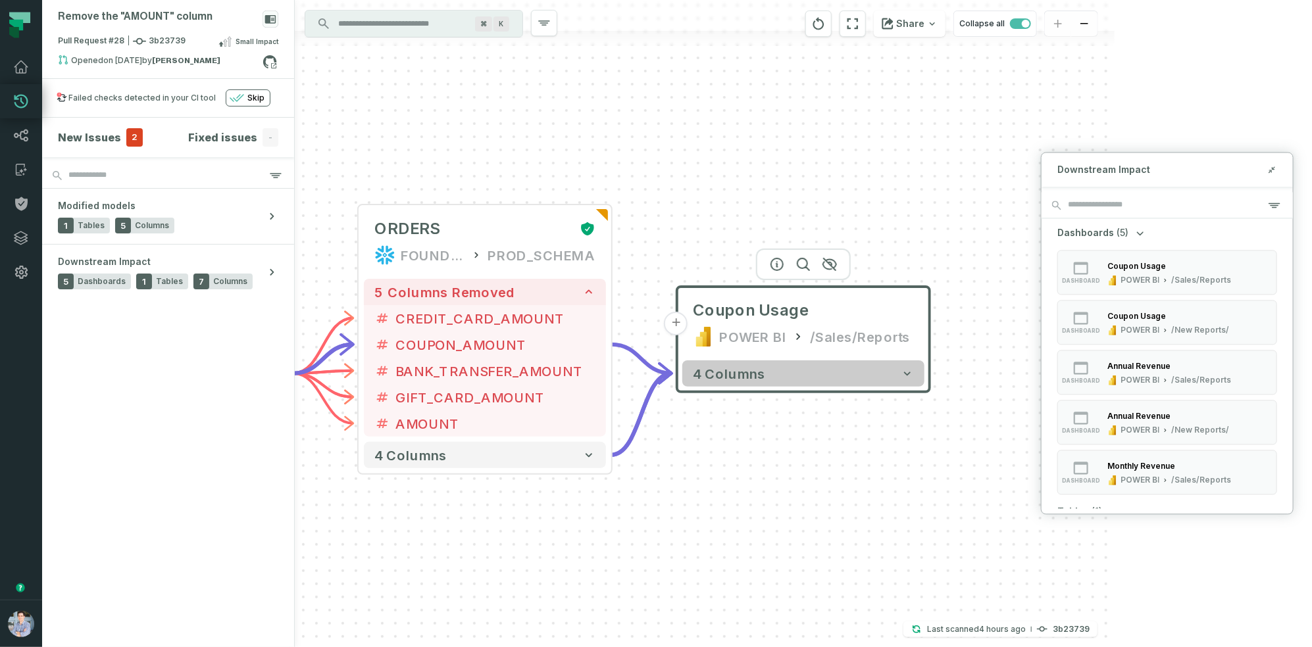
click at [918, 377] on button "4 columns" at bounding box center [803, 374] width 242 height 26
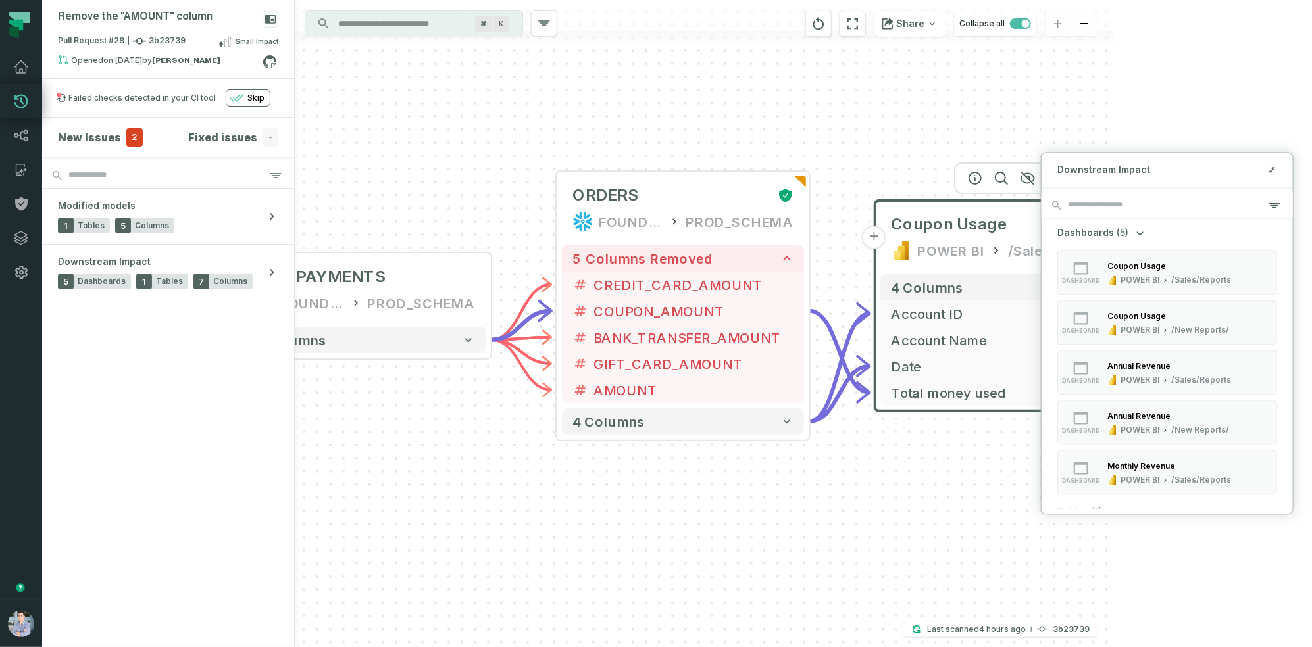
drag, startPoint x: 641, startPoint y: 215, endPoint x: 839, endPoint y: 130, distance: 215.1
click at [839, 130] on div "+ ORDERS FOUNDATIONAL_DB PROD_SCHEMA + 5 columns removed - CREDIT_CARD_AMOUNT -…" at bounding box center [705, 323] width 820 height 647
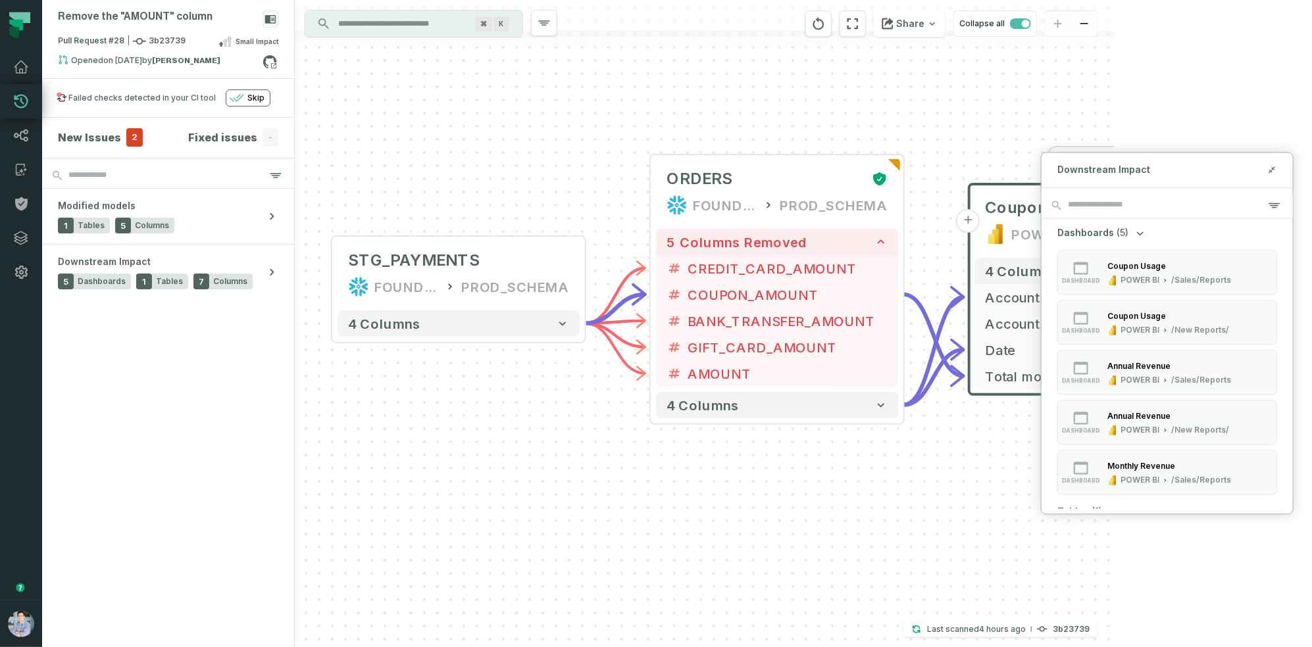
drag, startPoint x: 584, startPoint y: 141, endPoint x: 680, endPoint y: 125, distance: 97.3
click at [680, 125] on div "+ ORDERS FOUNDATIONAL_DB PROD_SCHEMA + 5 columns removed - CREDIT_CARD_AMOUNT -…" at bounding box center [705, 323] width 820 height 647
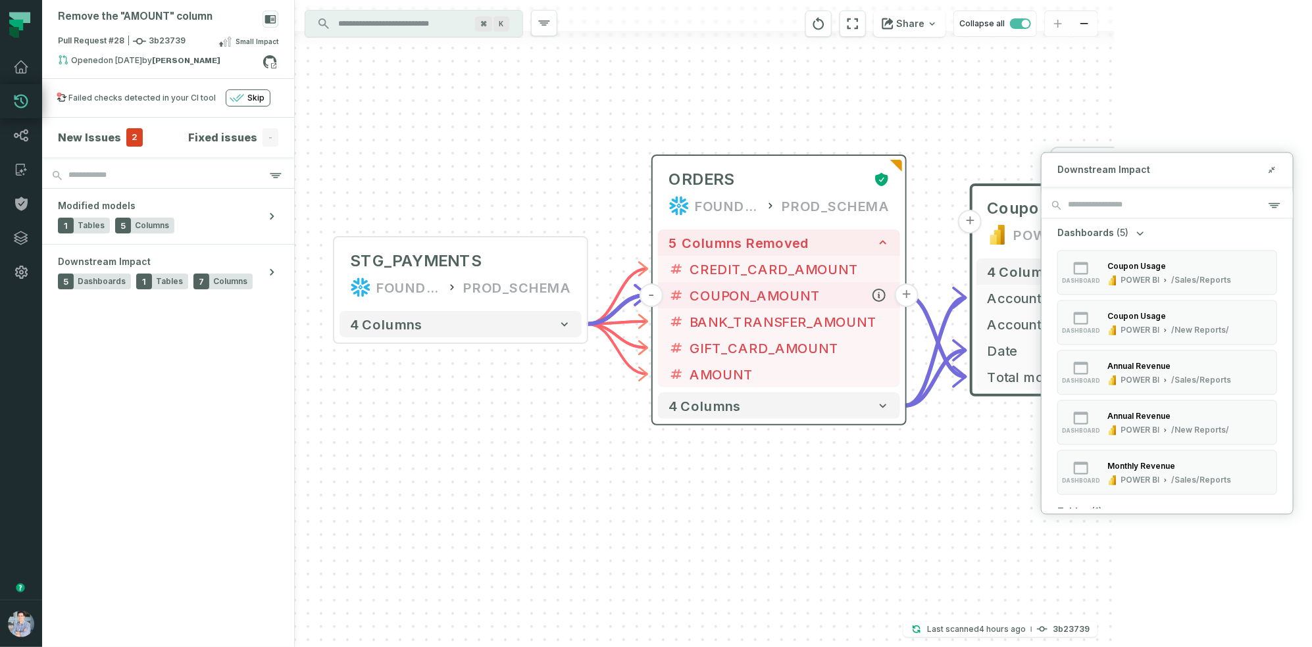
click at [905, 289] on button "+" at bounding box center [907, 296] width 24 height 24
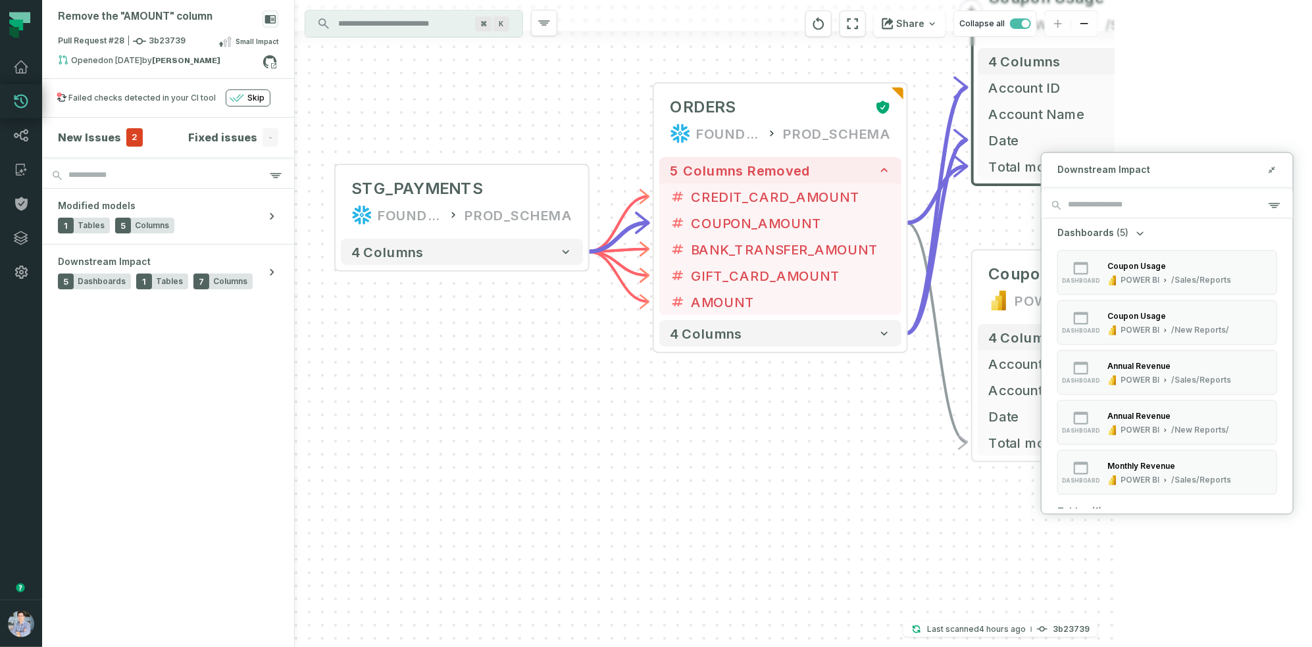
drag, startPoint x: 576, startPoint y: 415, endPoint x: 873, endPoint y: 379, distance: 298.9
click at [872, 379] on div "+ Coupon Usage POWER BI /New Reports/ 4 columns + Account ID + Account Name + D…" at bounding box center [705, 323] width 820 height 647
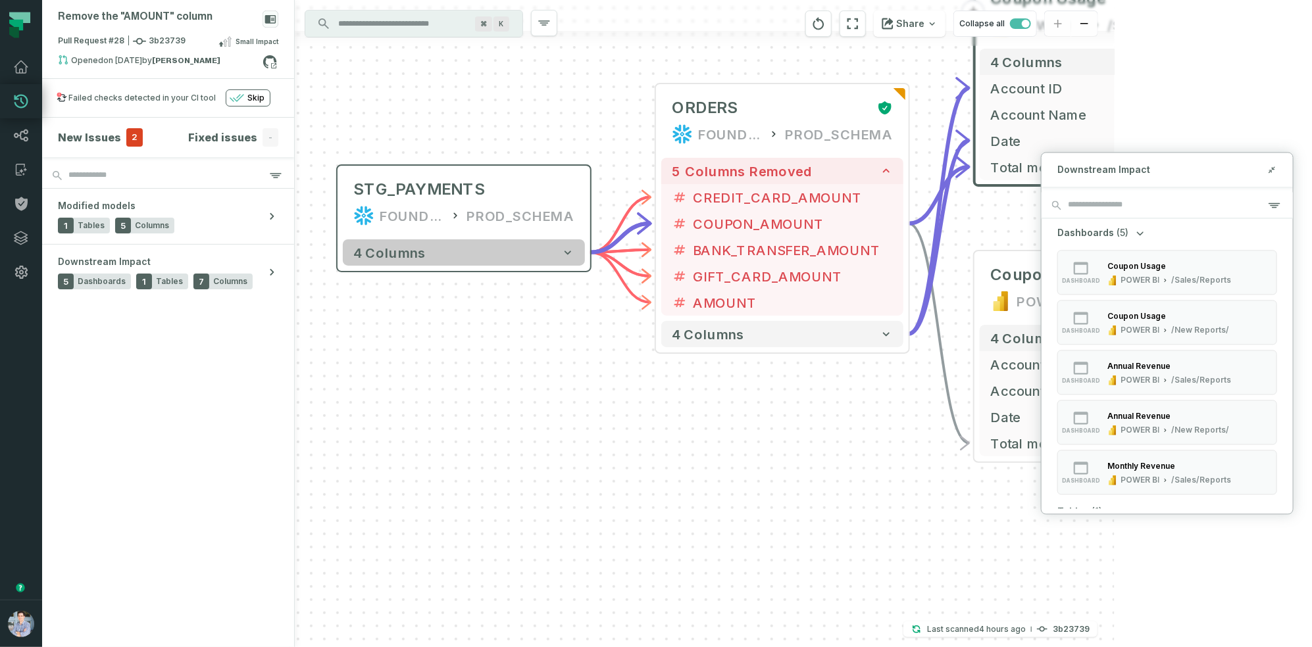
click at [573, 256] on icon "button" at bounding box center [567, 252] width 13 height 13
click at [569, 251] on icon "button" at bounding box center [567, 253] width 13 height 13
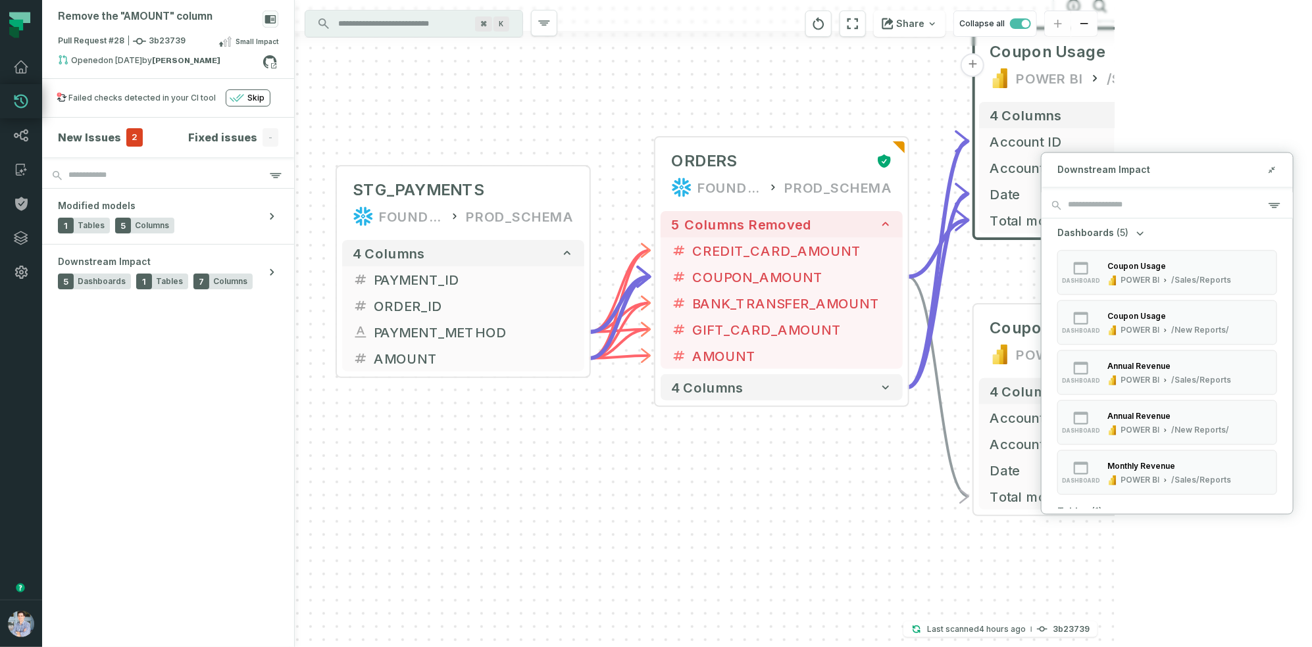
click at [634, 261] on icon "Edge from c8867c613c347eb7857e509391c84b7d to 0dd85c77dd217d0afb16c7d4fb3eff19" at bounding box center [619, 305] width 61 height 108
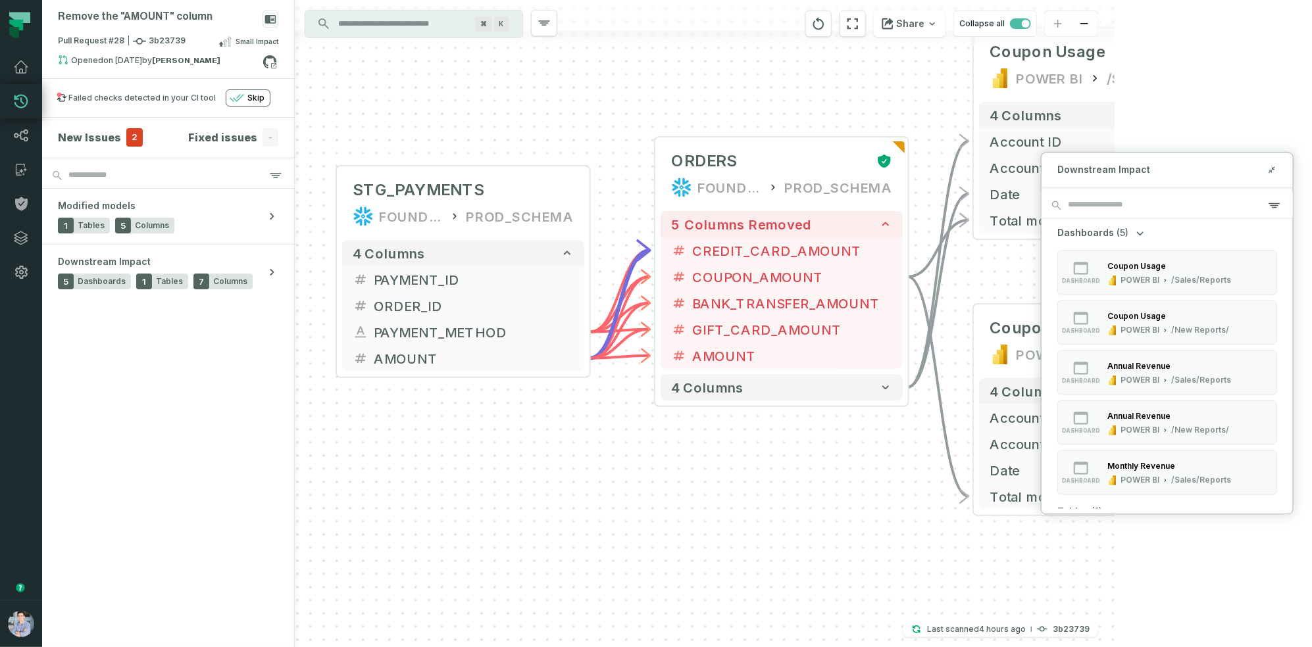
click at [634, 261] on icon "Edge from c8867c613c347eb7857e509391c84b7d to 0dd85c77dd217d0afb16c7d4fb3eff19" at bounding box center [619, 305] width 61 height 108
click at [122, 147] on section "New Issues 2 Fixed issues -" at bounding box center [168, 137] width 252 height 39
click at [97, 137] on h4 "New Issues" at bounding box center [89, 138] width 63 height 16
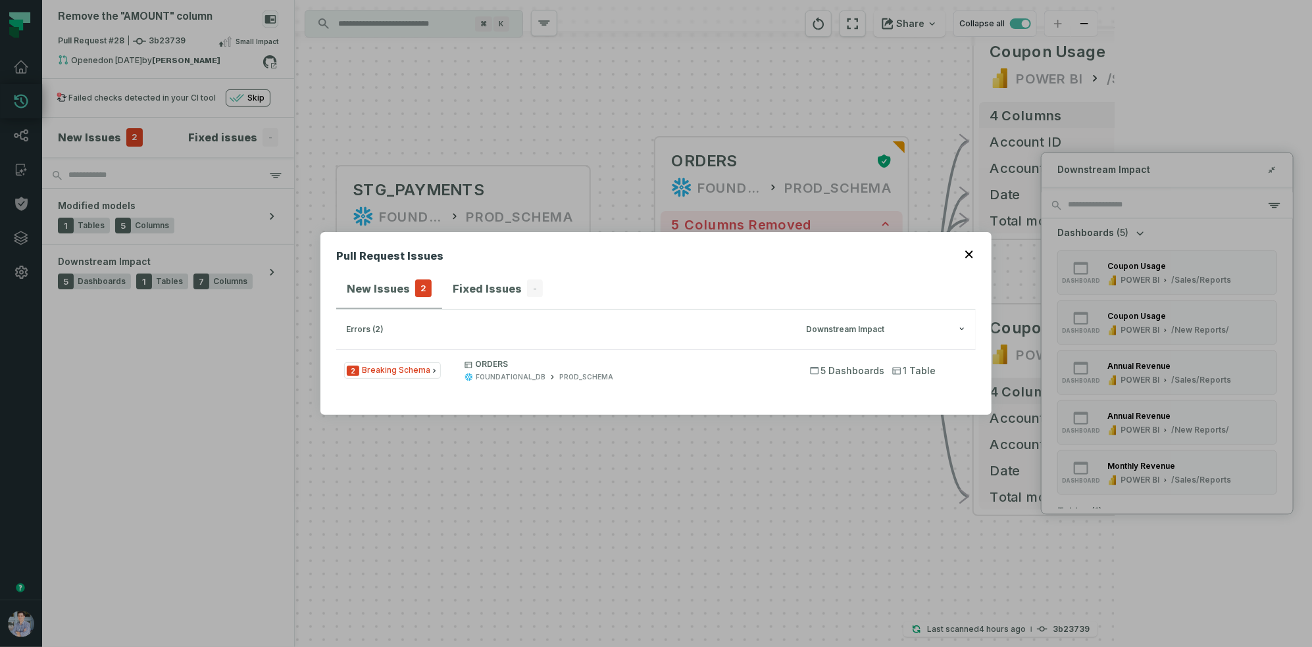
click at [379, 289] on h4 "New Issues" at bounding box center [378, 289] width 63 height 16
click at [367, 321] on h3 "errors (2) Downstream Impact" at bounding box center [655, 329] width 639 height 39
click at [363, 355] on button "2 Breaking Schema ORDERS FOUNDATIONAL_DB PROD_SCHEMA 5 Dashboards 1 Table" at bounding box center [655, 370] width 639 height 42
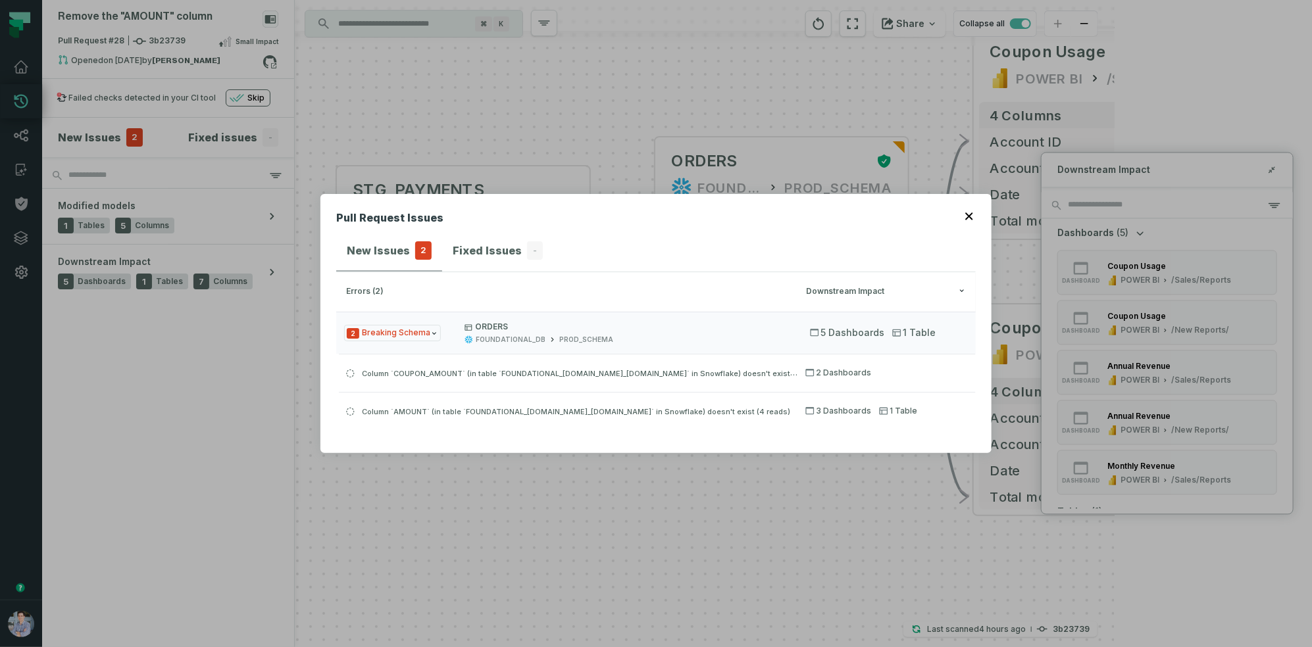
click at [414, 466] on div "Pull Request Issues New Issues 2 Fixed Issues - errors (2) Downstream Impact 2 …" at bounding box center [656, 323] width 1312 height 647
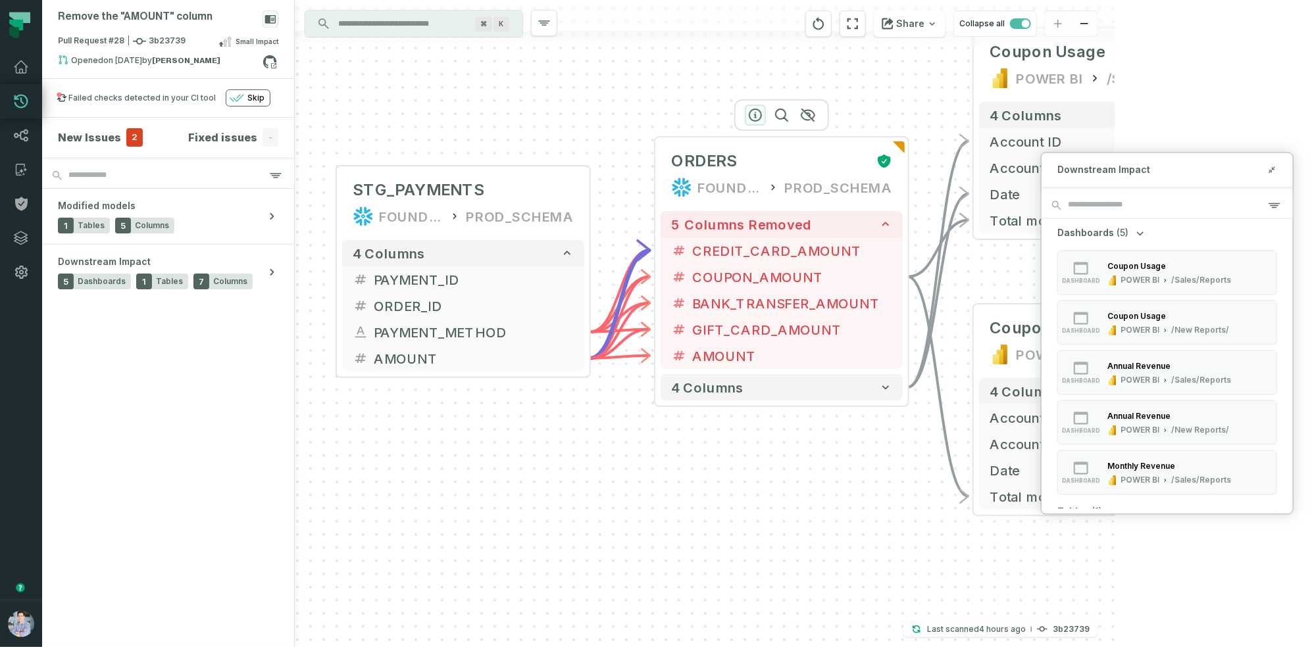
click at [759, 116] on icon "button" at bounding box center [755, 115] width 16 height 16
click at [753, 114] on icon "button" at bounding box center [755, 115] width 12 height 12
click at [753, 114] on icon "button" at bounding box center [754, 115] width 12 height 12
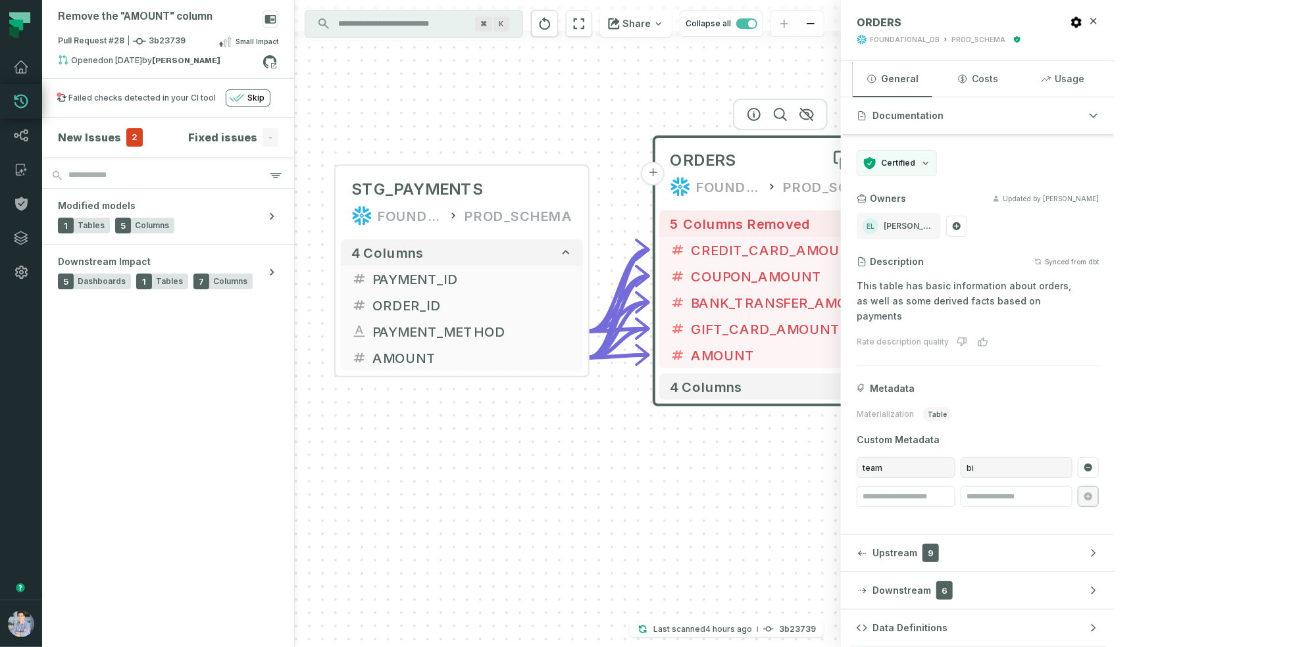
click at [717, 168] on span "ORDERS" at bounding box center [703, 160] width 66 height 21
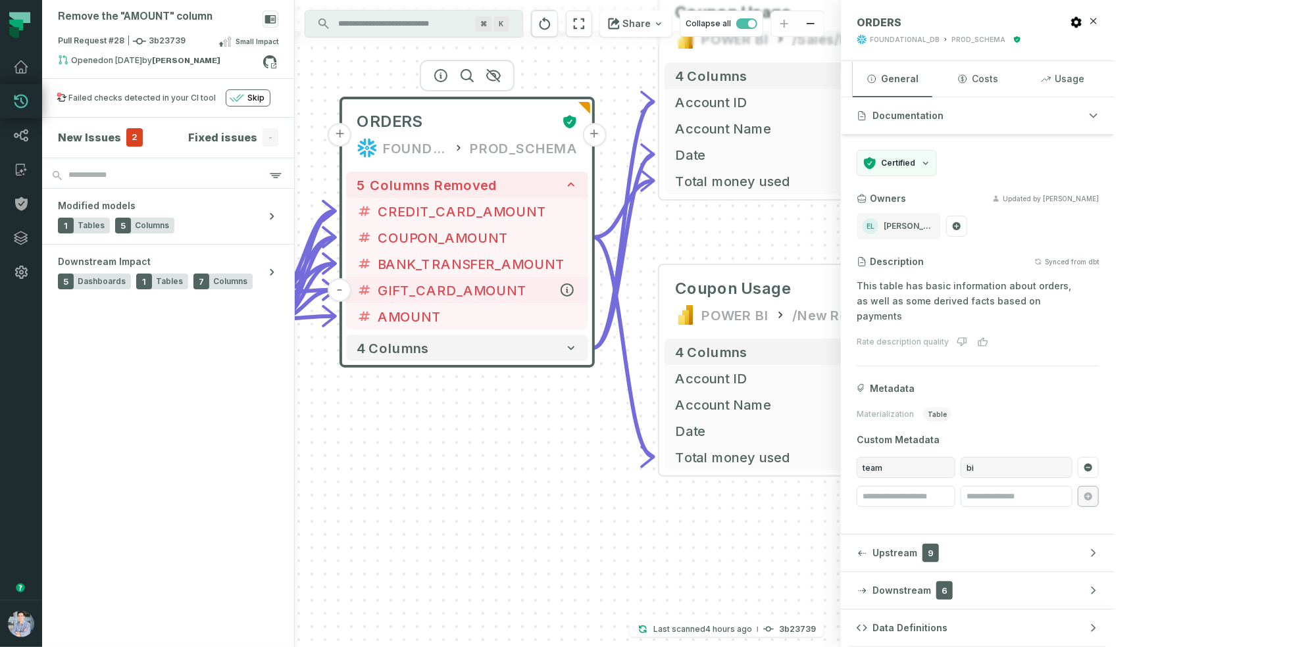
drag, startPoint x: 786, startPoint y: 307, endPoint x: 370, endPoint y: 307, distance: 415.8
click at [378, 274] on span "BANK_TRANSFER_AMOUNT" at bounding box center [478, 264] width 200 height 20
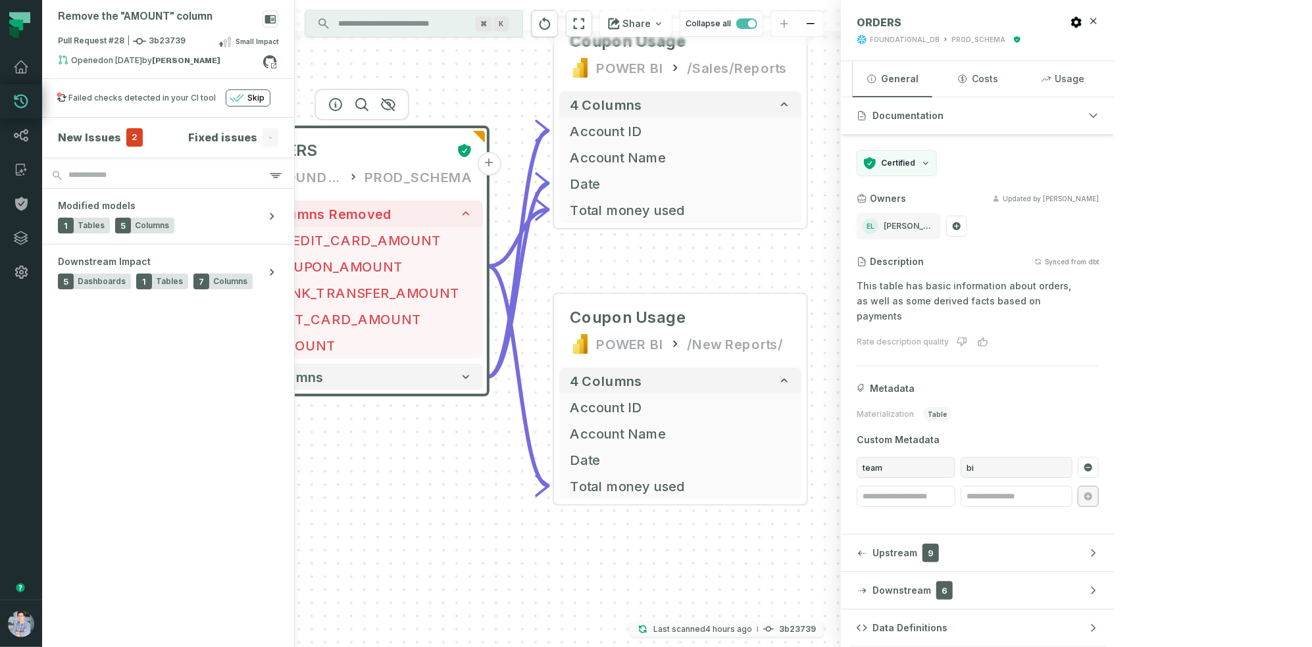
click at [752, 631] on relative-time "9/7/2025, 7:23:32 PM" at bounding box center [728, 629] width 47 height 10
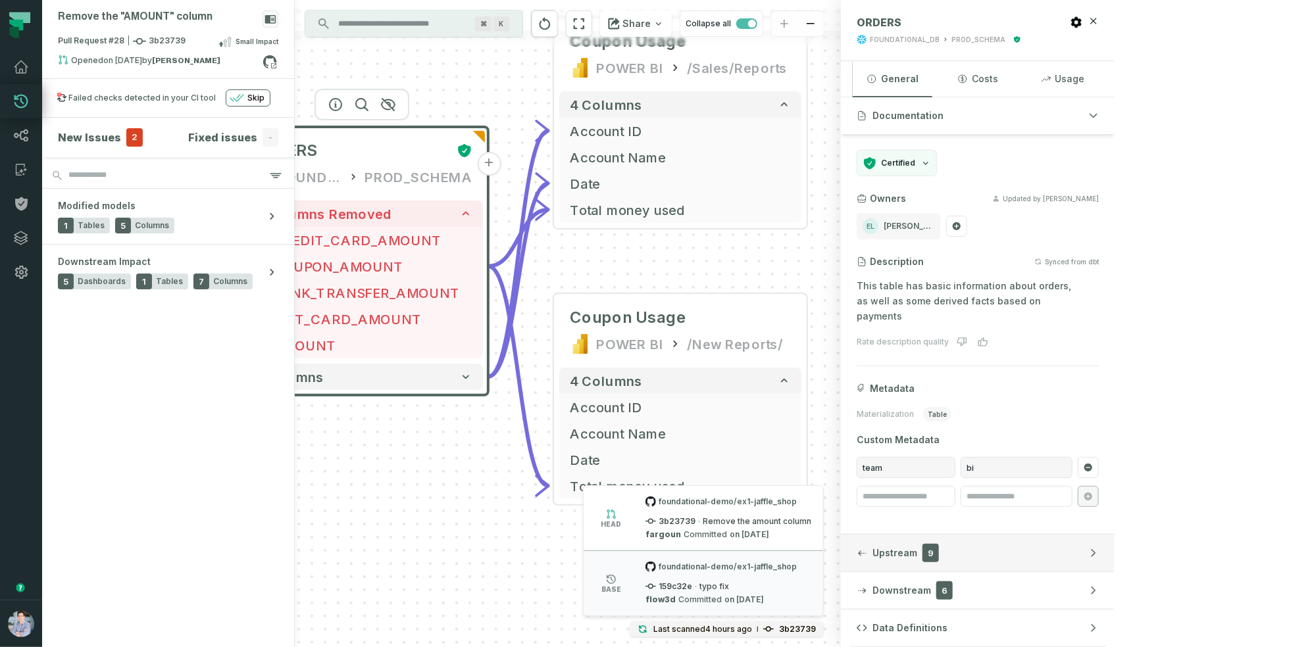
click at [1077, 545] on button "Upstream 9" at bounding box center [978, 553] width 274 height 37
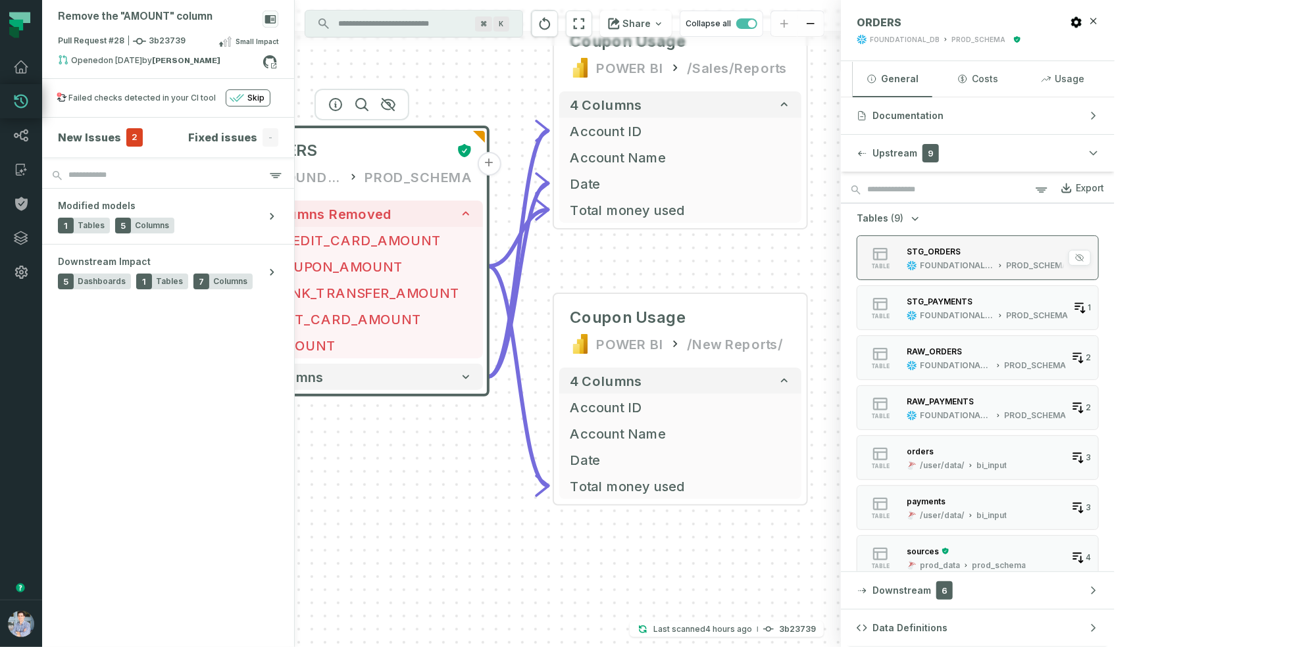
click at [1073, 257] on div "STG_ORDERS FOUNDATIONAL_DB PROD_SCHEMA" at bounding box center [987, 258] width 172 height 26
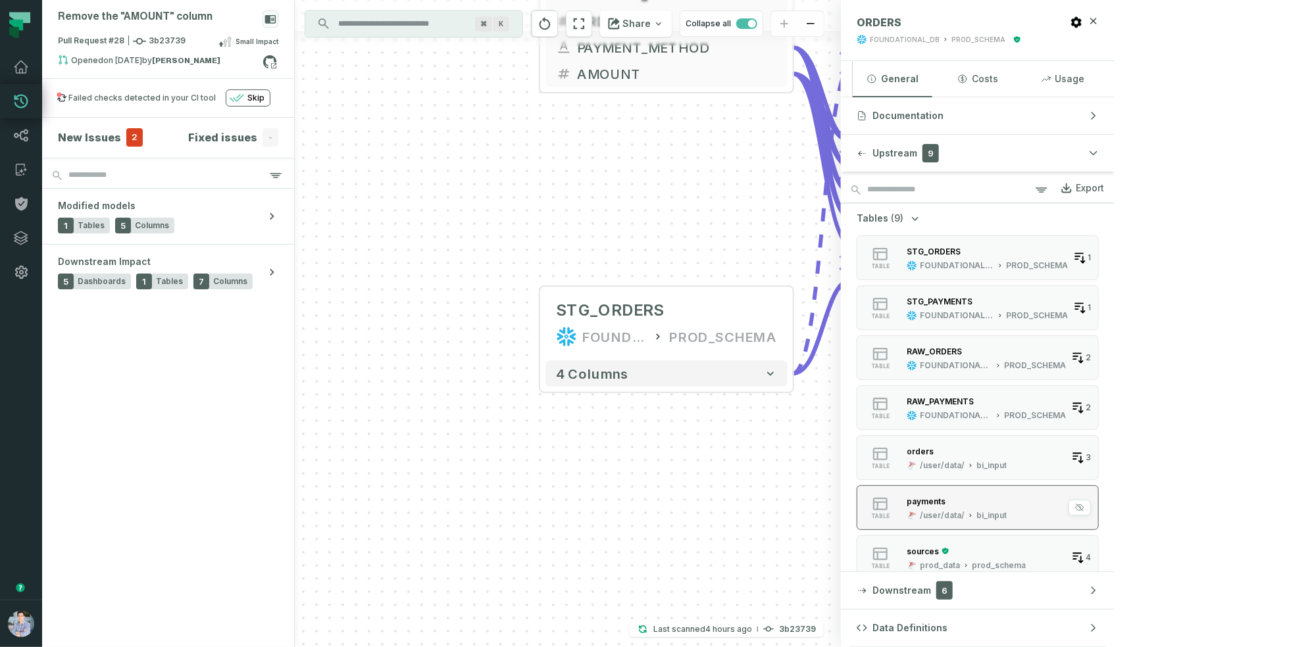
click at [1099, 492] on button "table payments /user/data/ bi_input 3" at bounding box center [978, 508] width 242 height 45
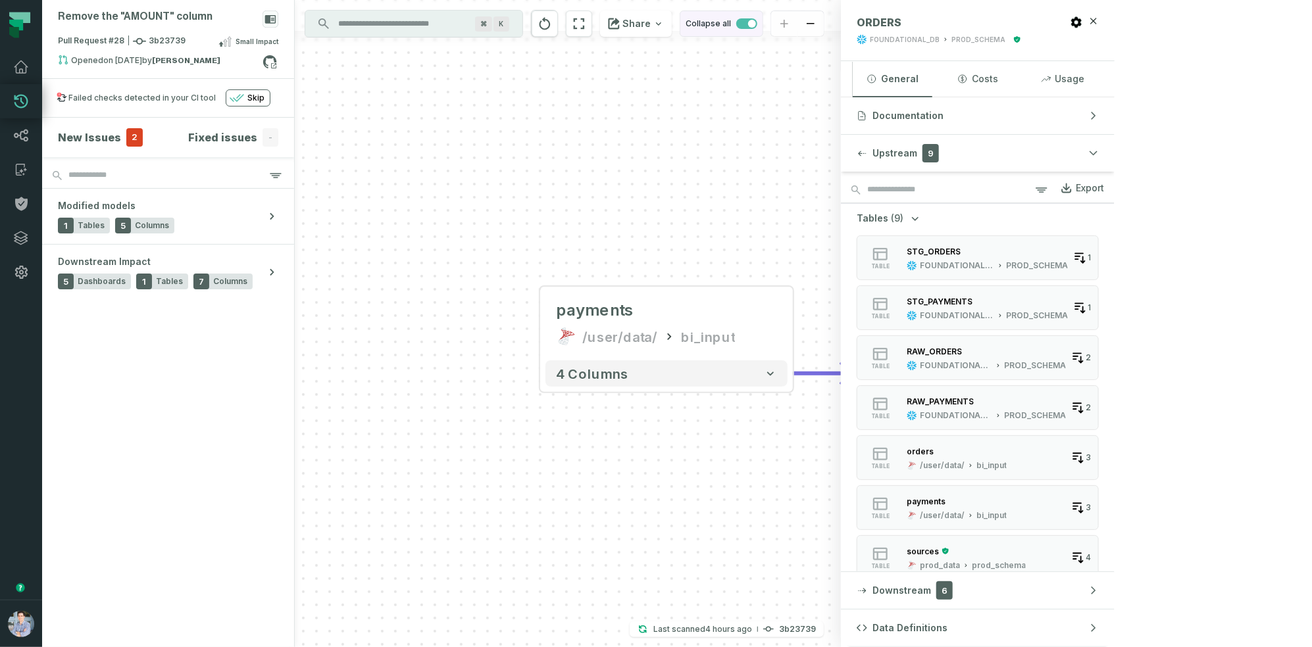
click at [763, 30] on button "Collapse all" at bounding box center [722, 24] width 84 height 26
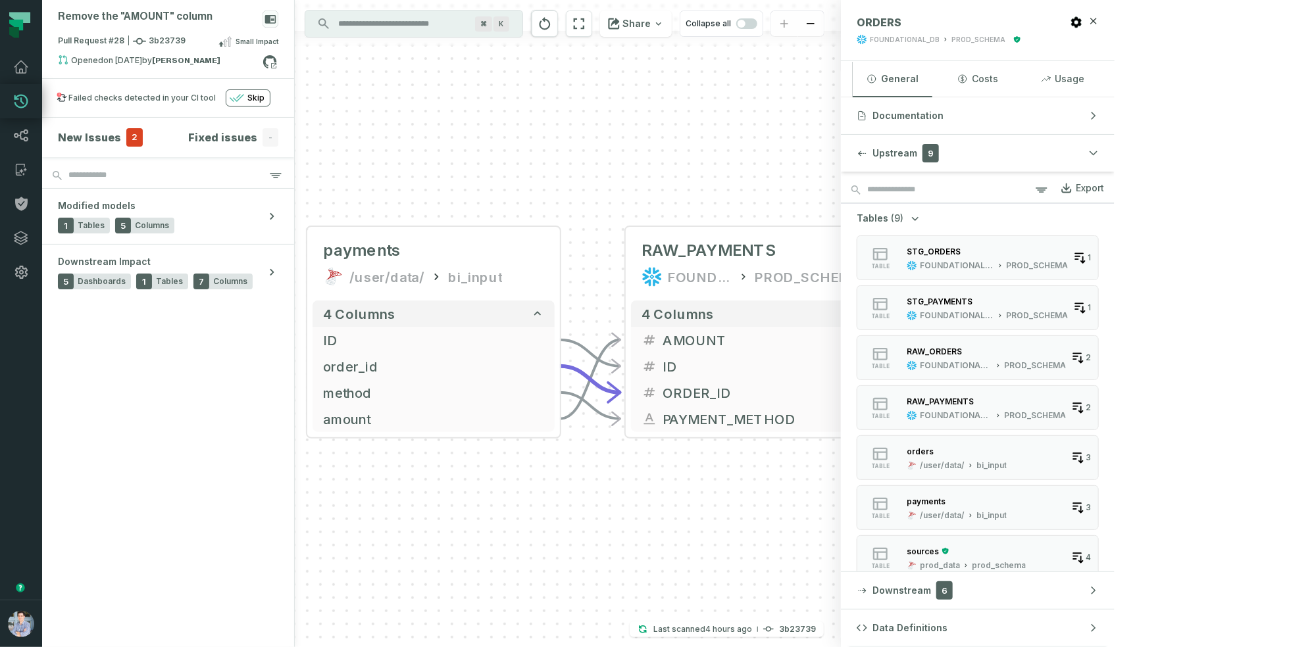
drag, startPoint x: 920, startPoint y: 85, endPoint x: 689, endPoint y: 106, distance: 231.2
click at [687, 104] on div "+ Coupon Usage POWER BI /New Reports/ 4 columns + Account ID + Account Name + D…" at bounding box center [568, 323] width 546 height 647
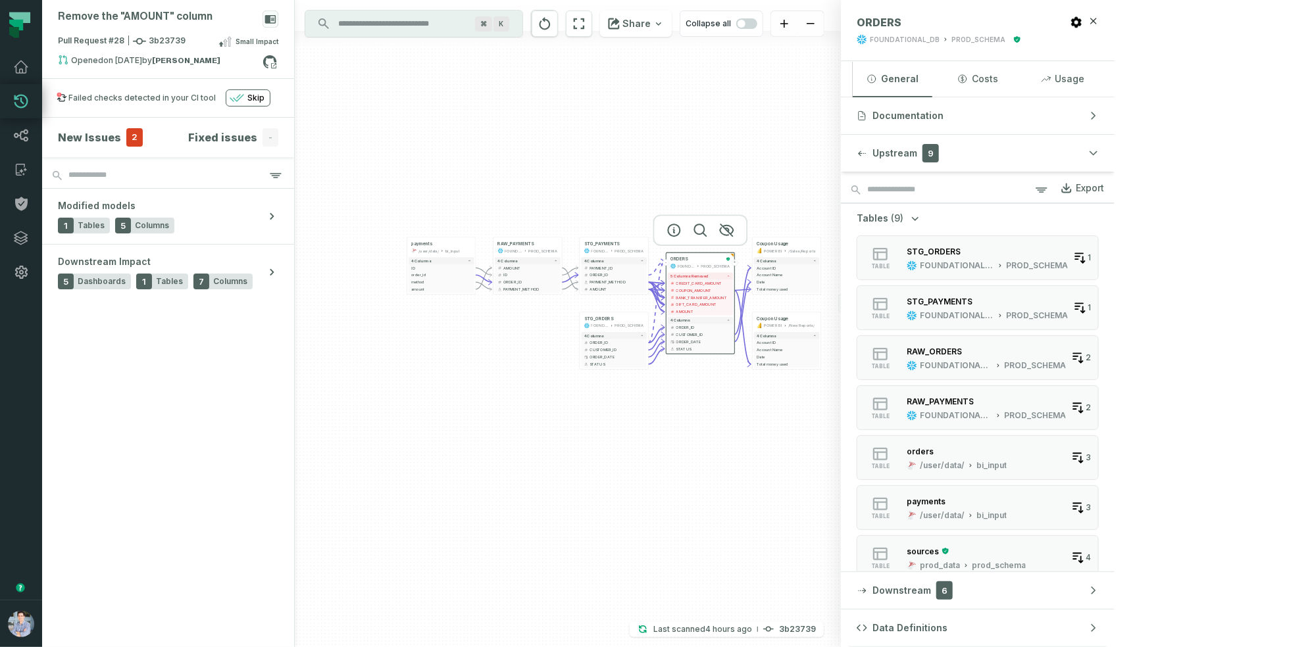
drag, startPoint x: 690, startPoint y: 106, endPoint x: 512, endPoint y: 203, distance: 202.8
click at [512, 204] on div "+ Coupon Usage POWER BI /New Reports/ 4 columns + Account ID + Account Name + D…" at bounding box center [568, 323] width 546 height 647
